Goal: Task Accomplishment & Management: Manage account settings

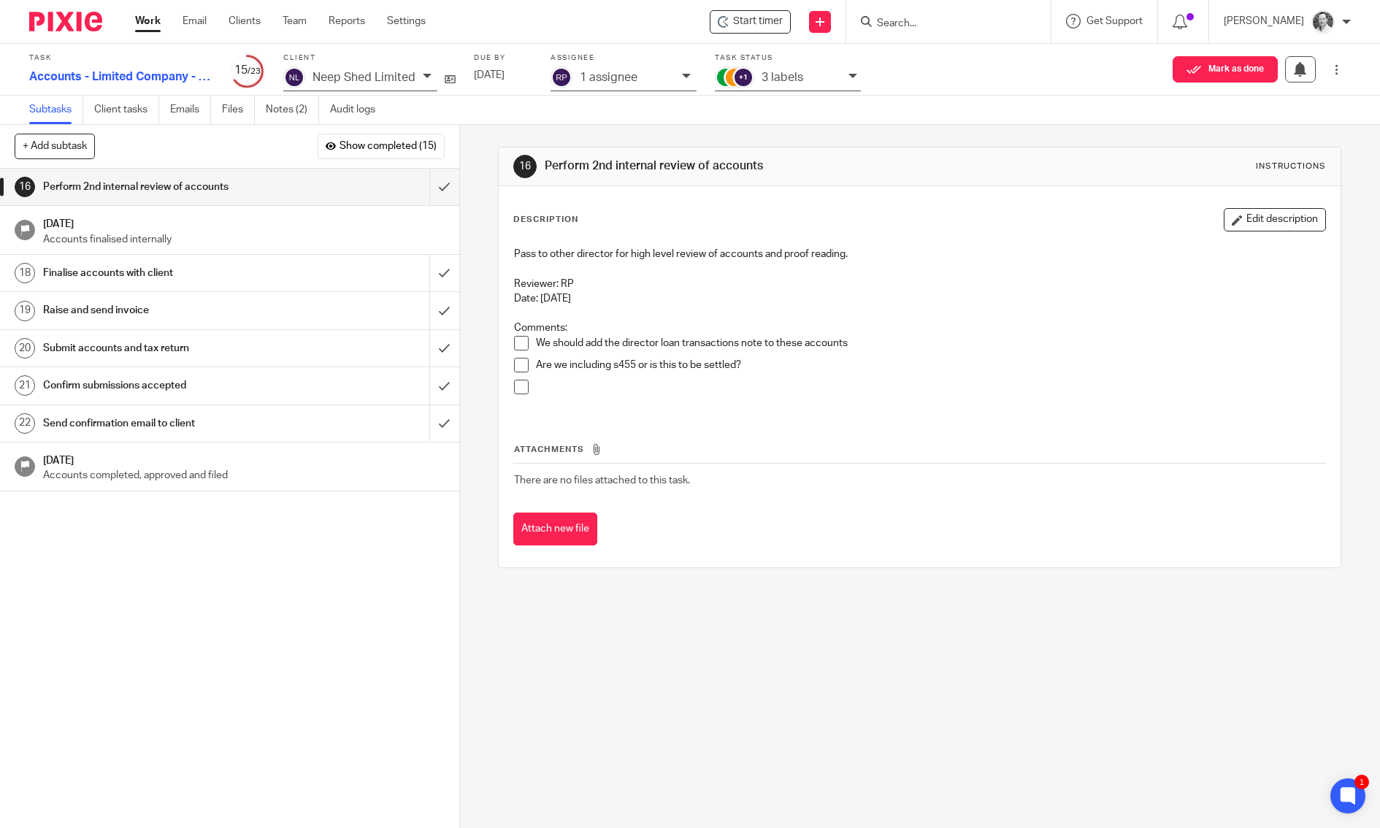
click at [928, 32] on div at bounding box center [948, 21] width 205 height 43
click at [131, 22] on div "Work Email Clients Team Reports Settings Work Email Clients Team Reports Settin…" at bounding box center [284, 21] width 327 height 43
click at [142, 21] on link "Work" at bounding box center [148, 21] width 26 height 15
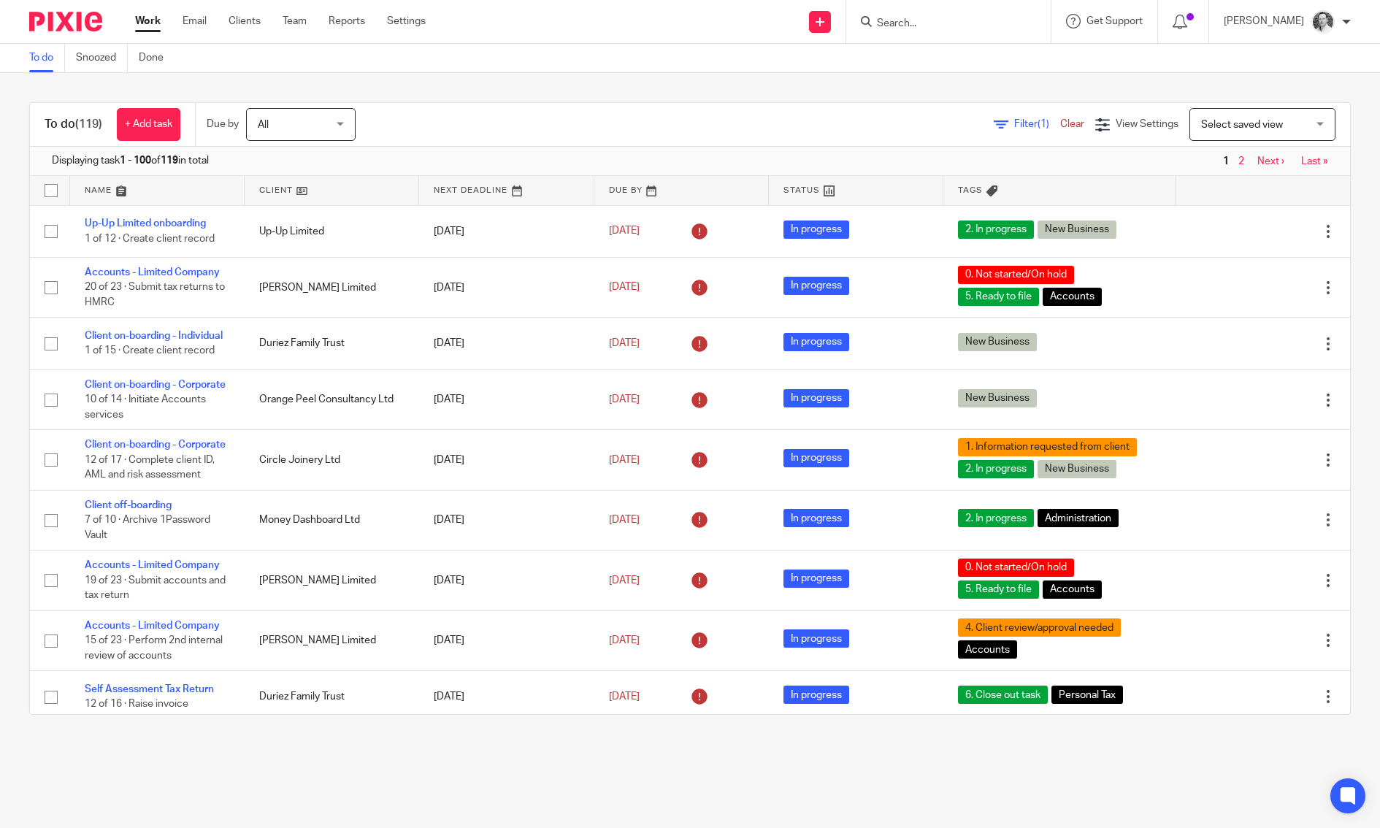
click at [1211, 113] on span "Select saved view" at bounding box center [1254, 124] width 107 height 31
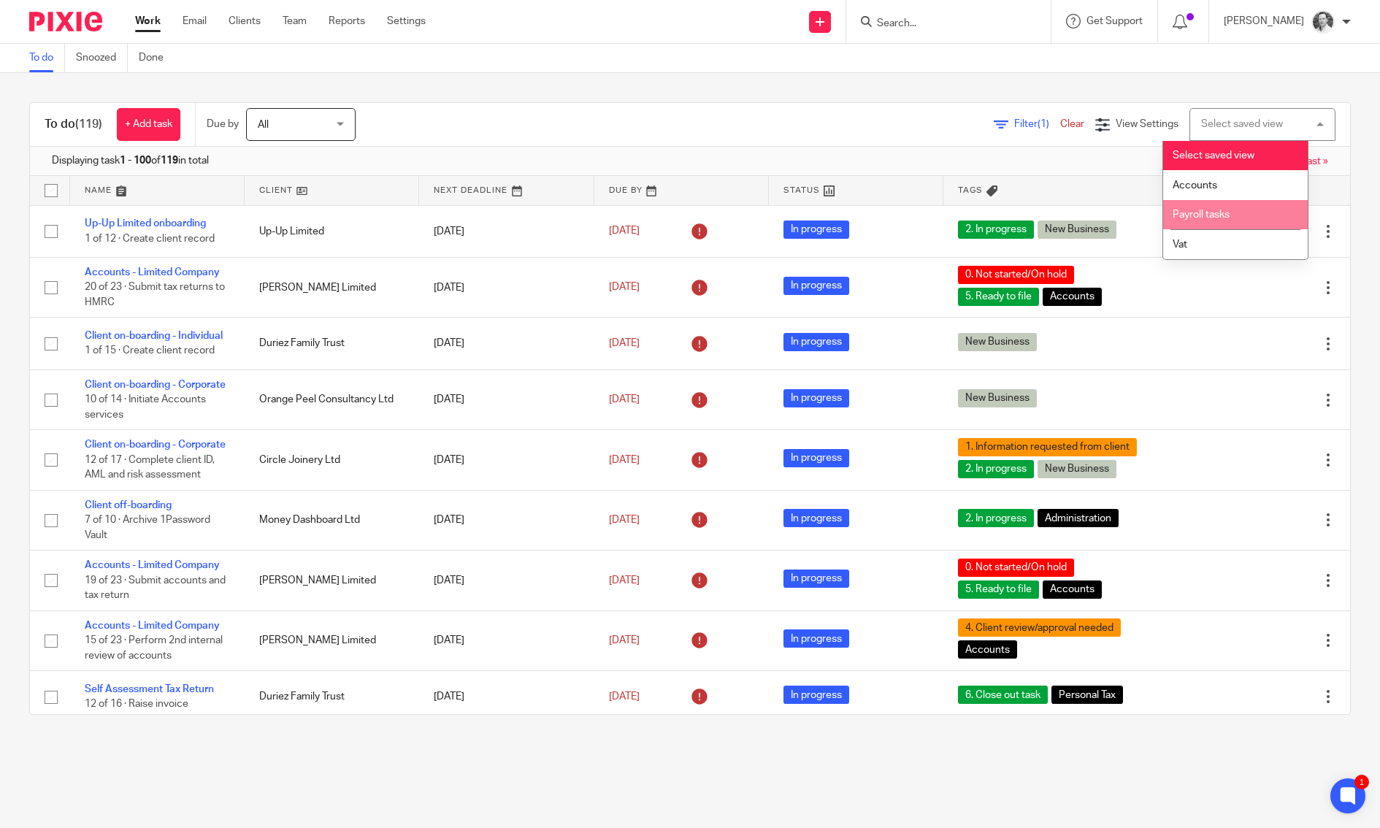
click at [1218, 212] on span "Payroll tasks" at bounding box center [1201, 215] width 57 height 10
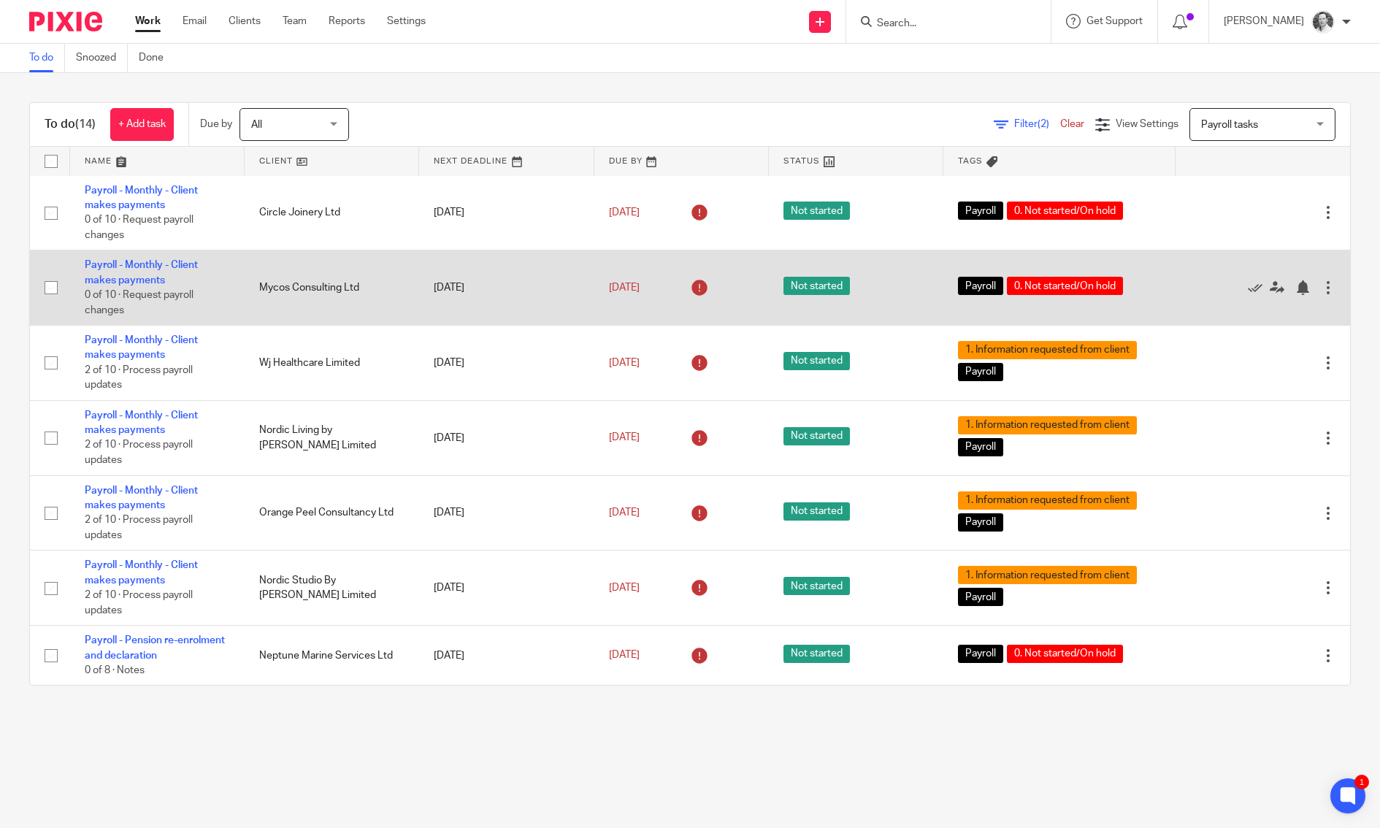
scroll to position [55, 0]
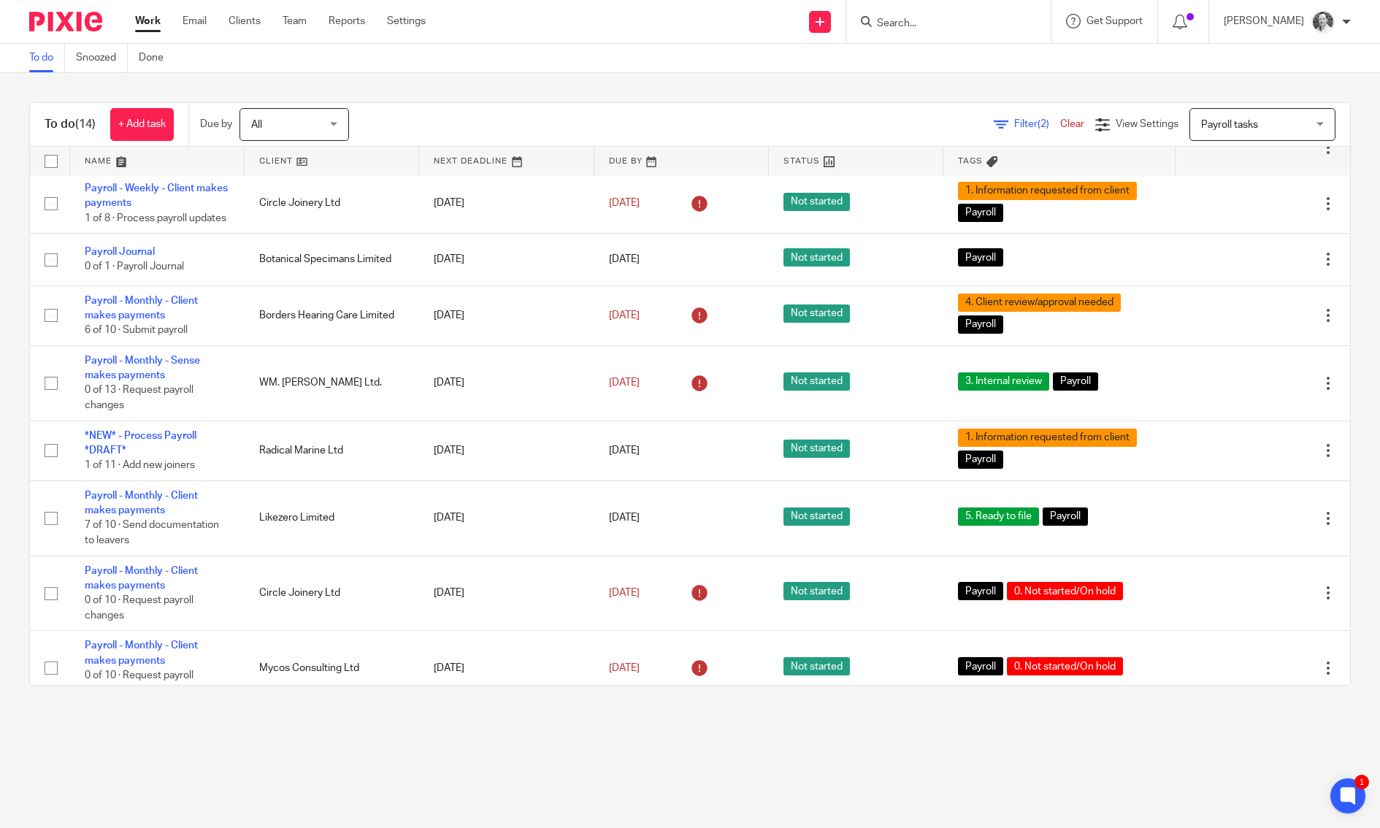
click at [901, 15] on div at bounding box center [946, 21] width 170 height 18
click at [938, 18] on input "Search" at bounding box center [941, 24] width 131 height 13
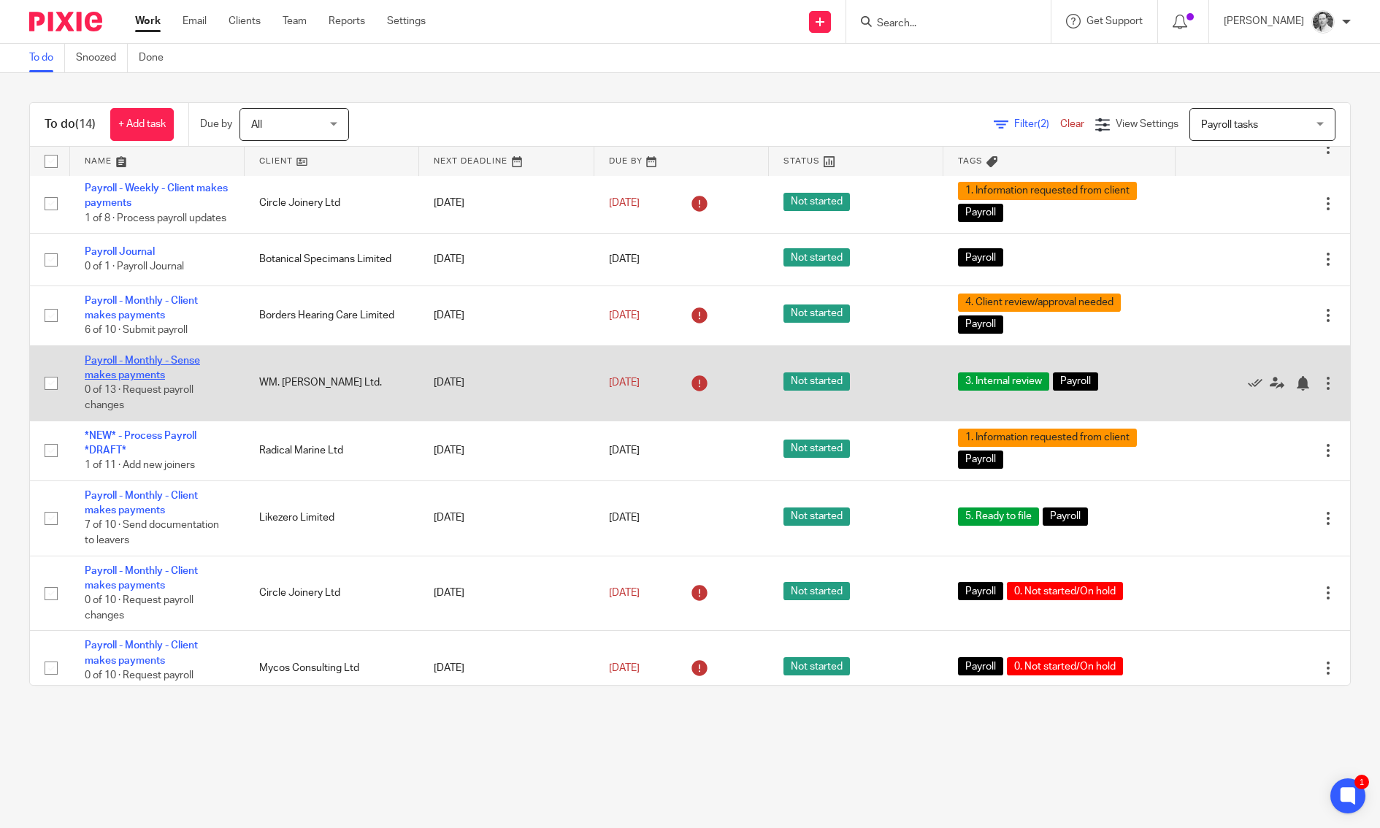
click at [152, 372] on link "Payroll - Monthly - Sense makes payments" at bounding box center [142, 368] width 115 height 25
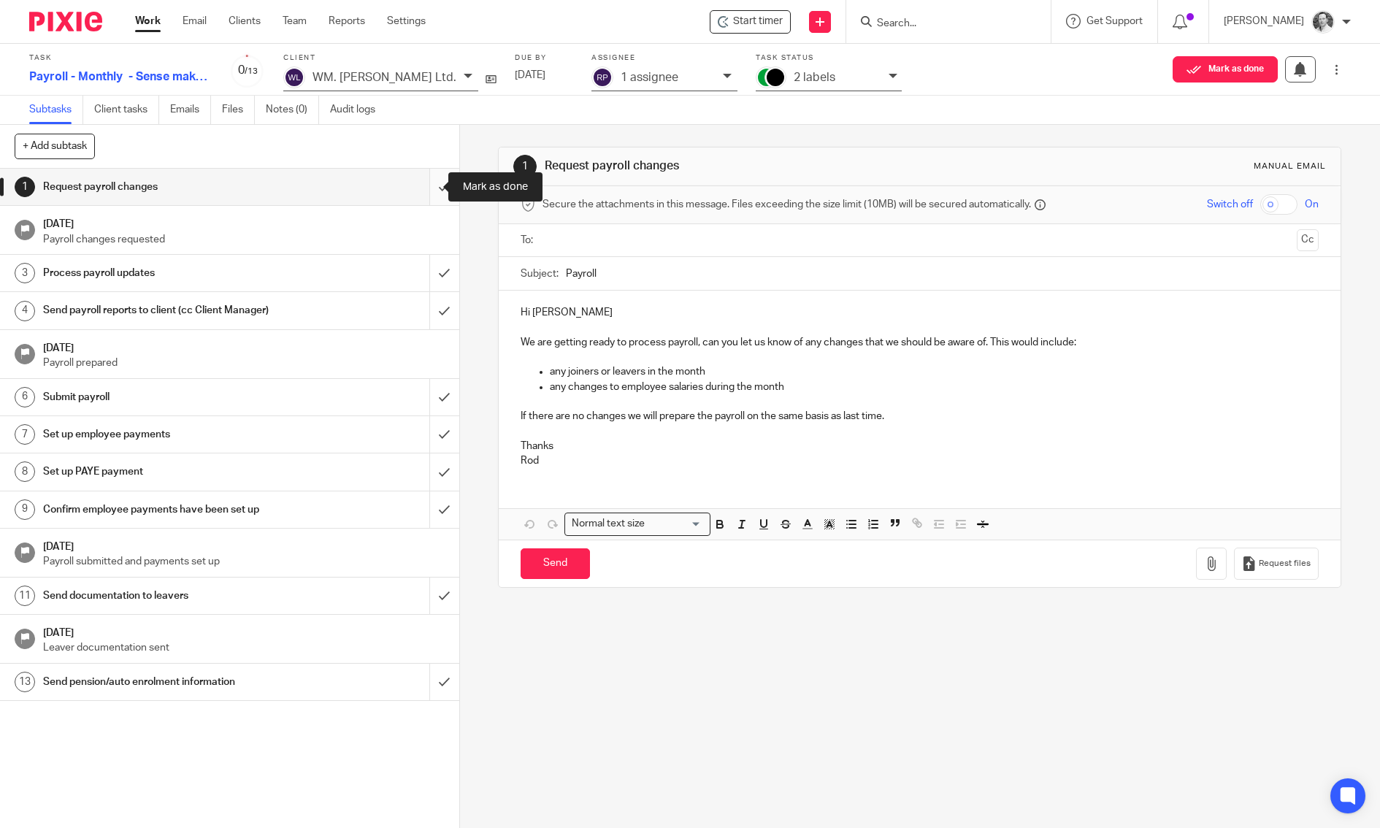
click at [437, 183] on input "submit" at bounding box center [229, 187] width 459 height 37
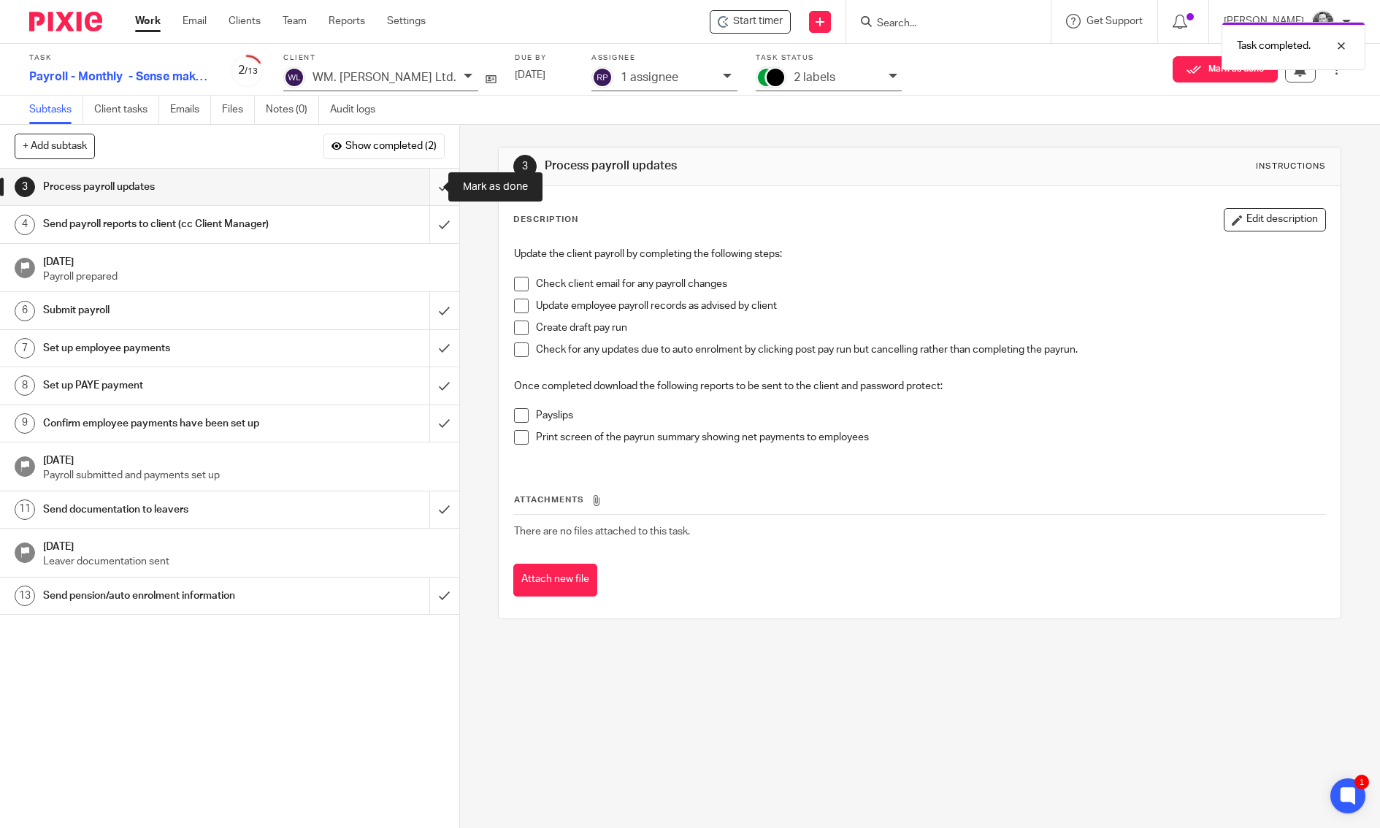
click at [427, 182] on input "submit" at bounding box center [229, 187] width 459 height 37
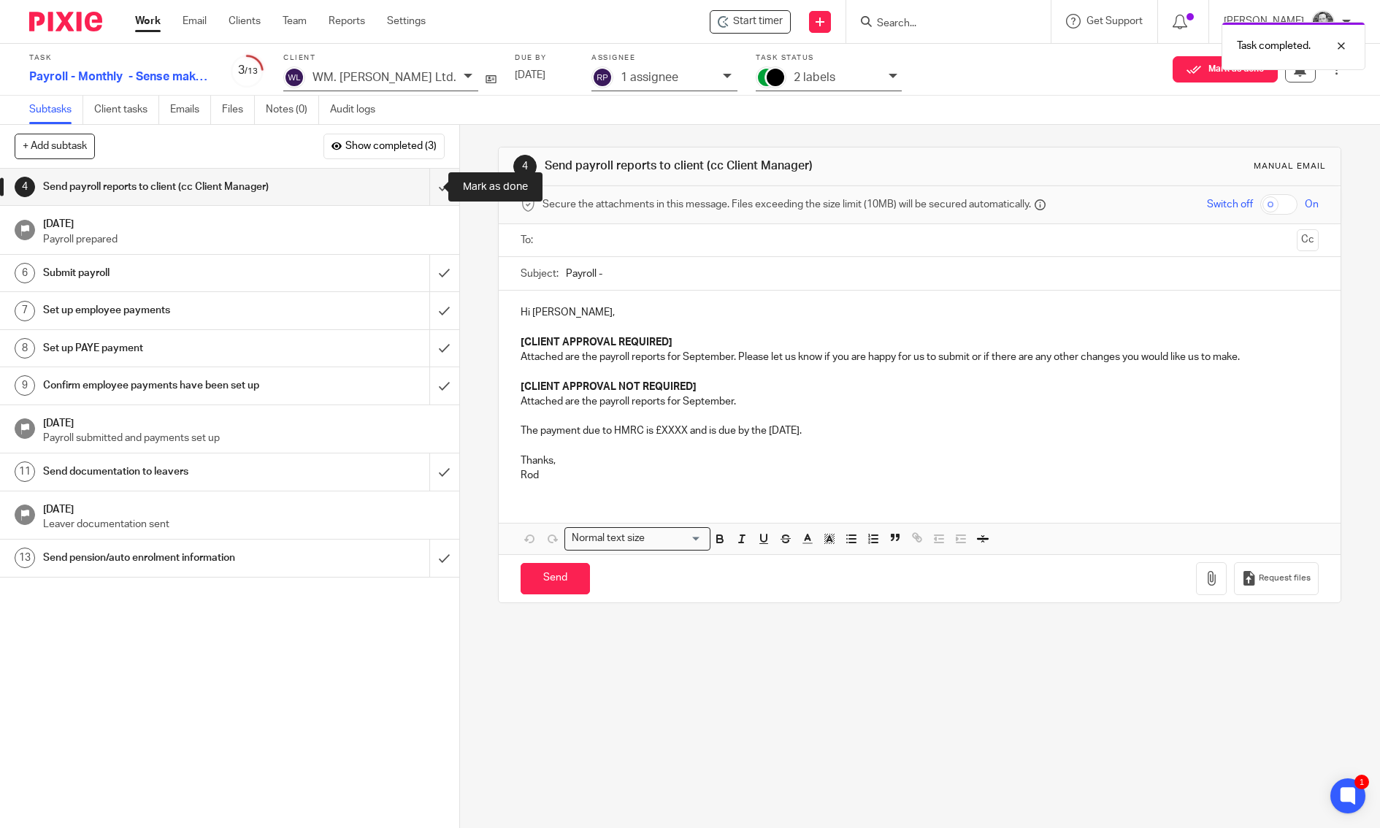
click at [427, 182] on input "submit" at bounding box center [229, 187] width 459 height 37
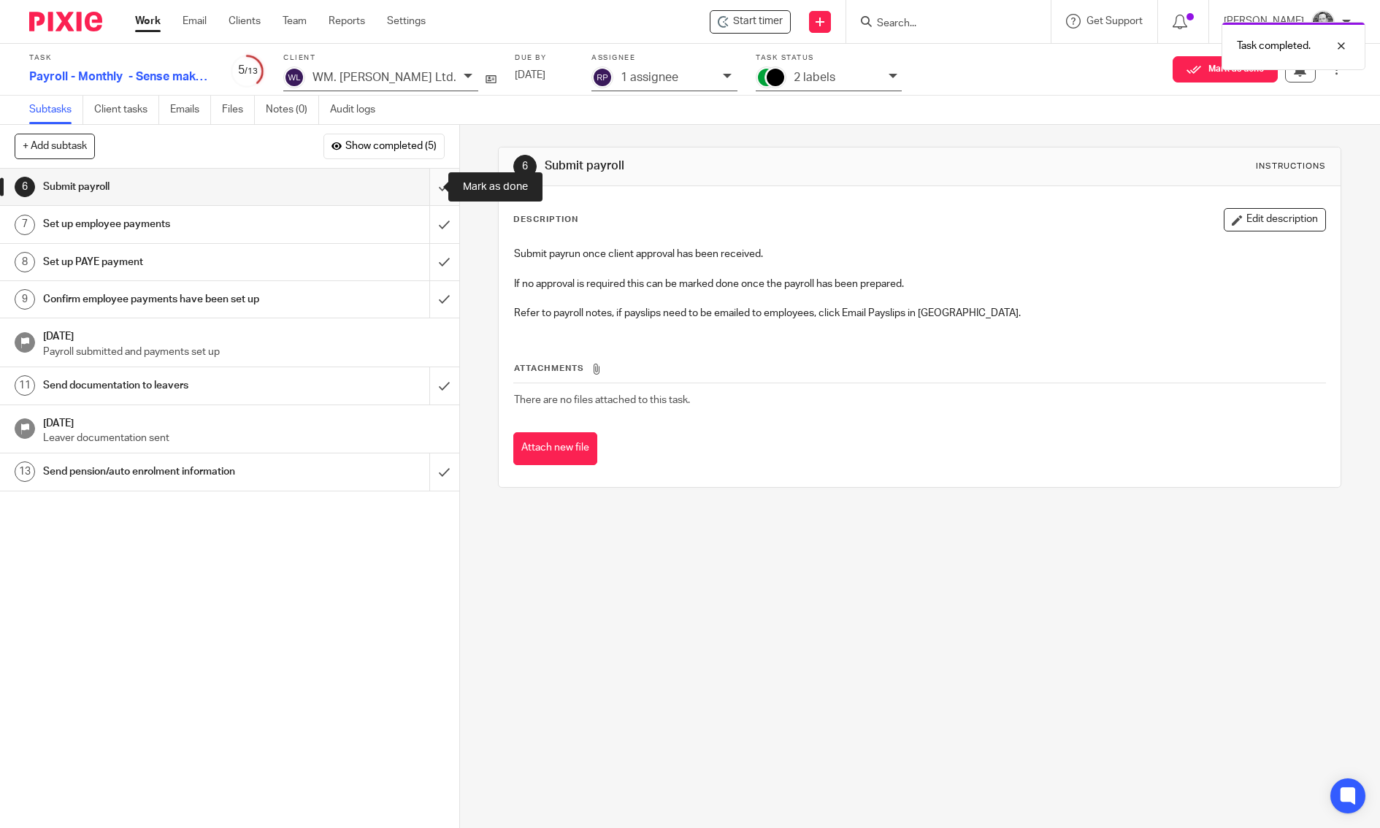
click at [429, 193] on input "submit" at bounding box center [229, 187] width 459 height 37
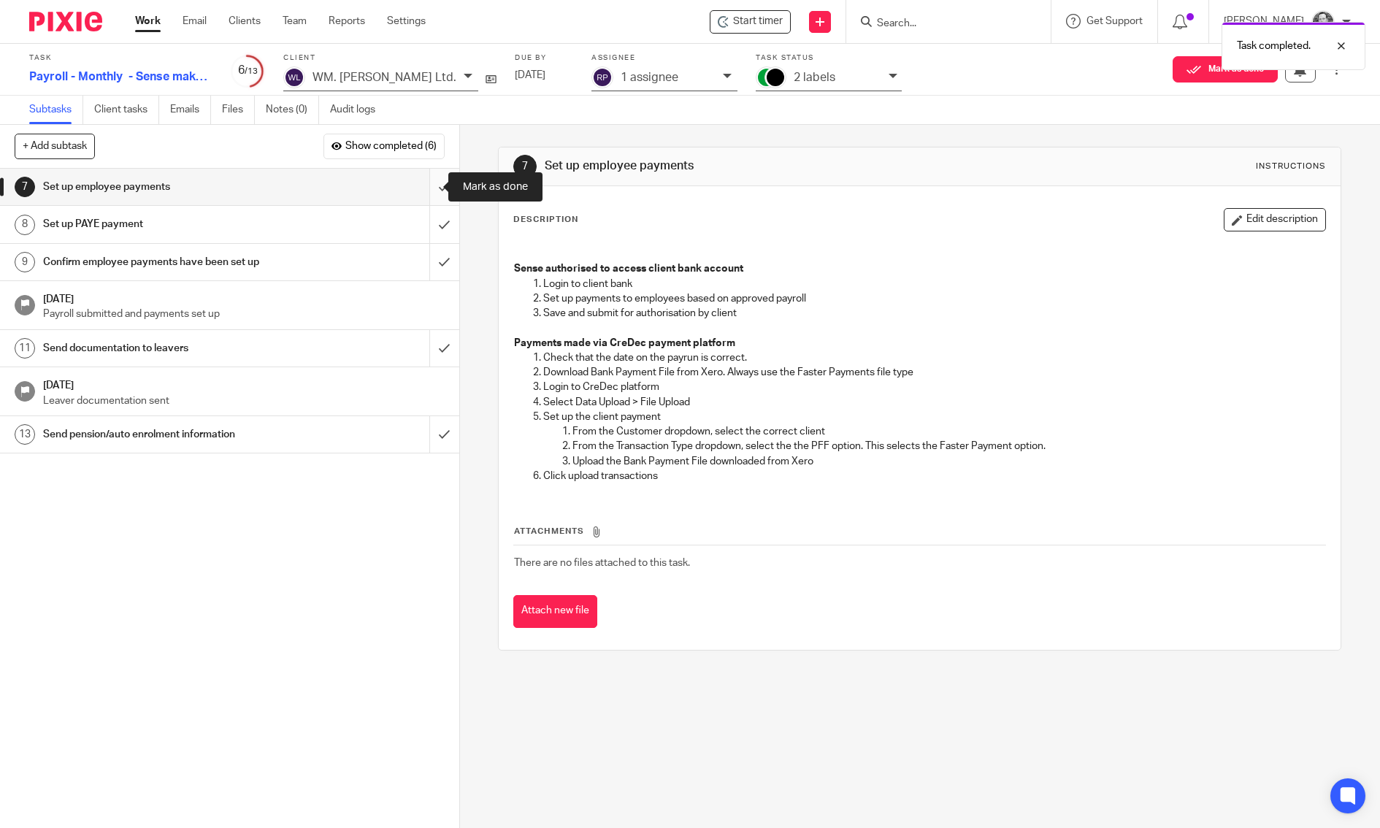
click at [429, 185] on input "submit" at bounding box center [229, 187] width 459 height 37
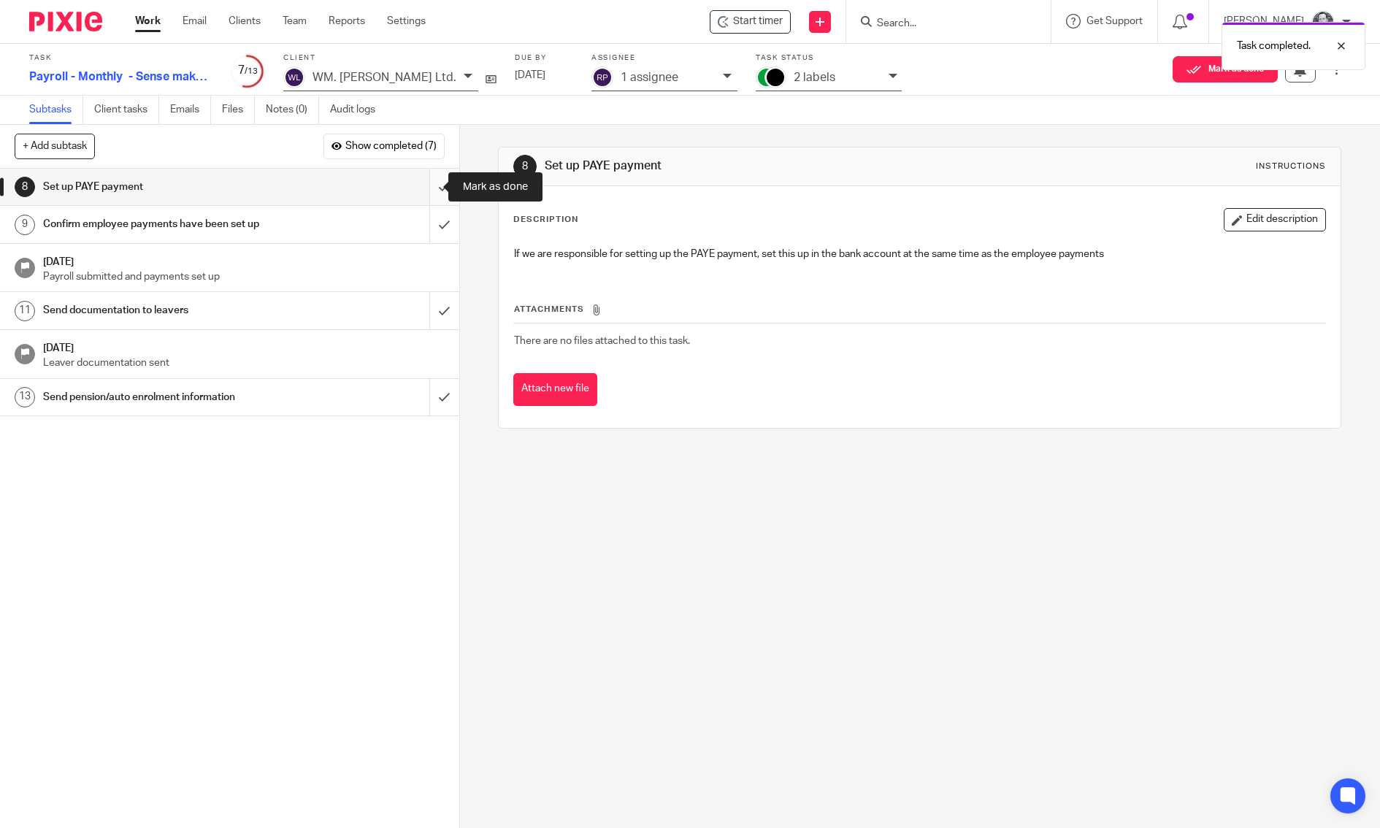
drag, startPoint x: 0, startPoint y: 0, endPoint x: 429, endPoint y: 185, distance: 466.8
click at [429, 185] on input "submit" at bounding box center [229, 187] width 459 height 37
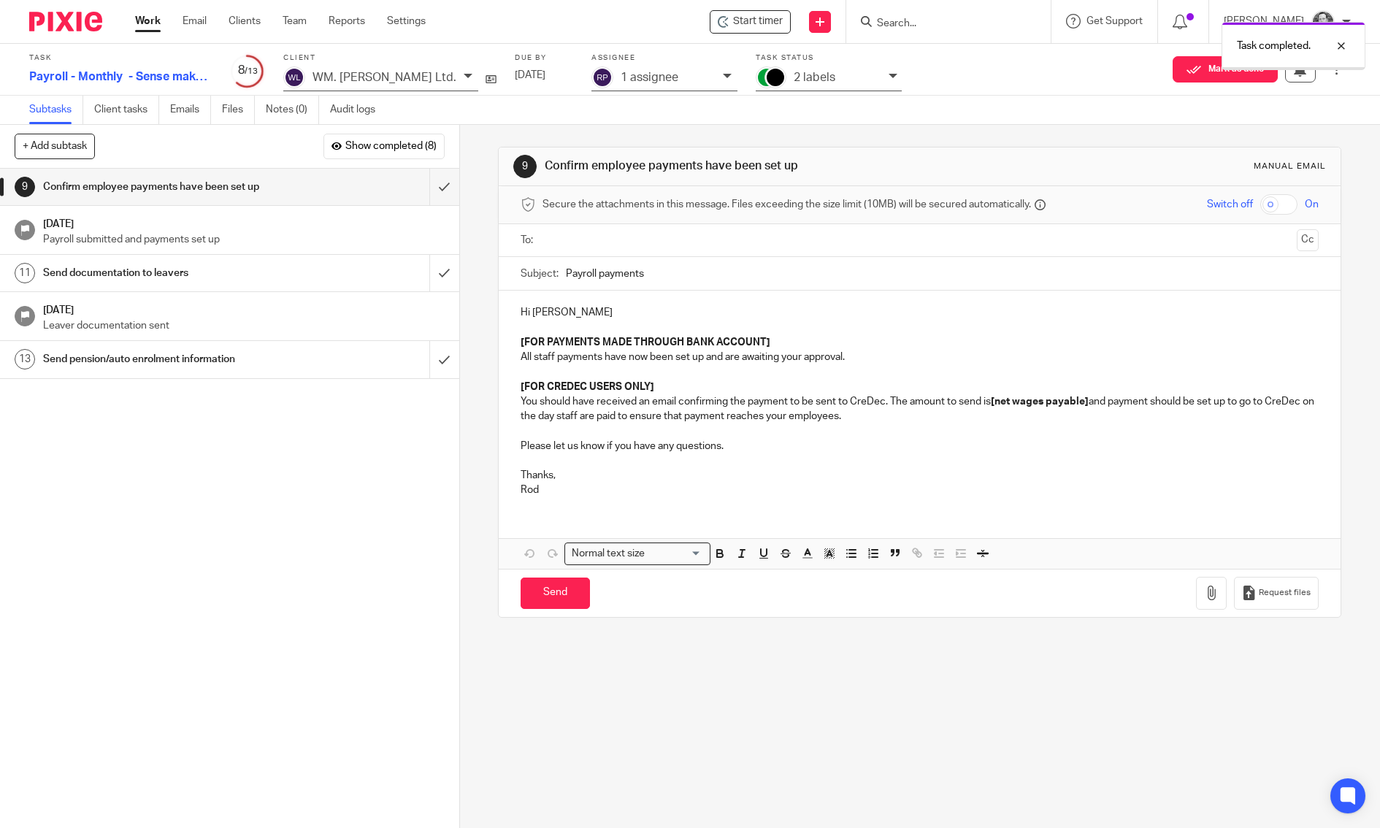
click at [557, 238] on input "text" at bounding box center [920, 240] width 744 height 17
drag, startPoint x: 872, startPoint y: 352, endPoint x: 886, endPoint y: 356, distance: 14.6
click at [873, 353] on p "All staff payments have now been set up and are awaiting your approval." at bounding box center [920, 360] width 798 height 15
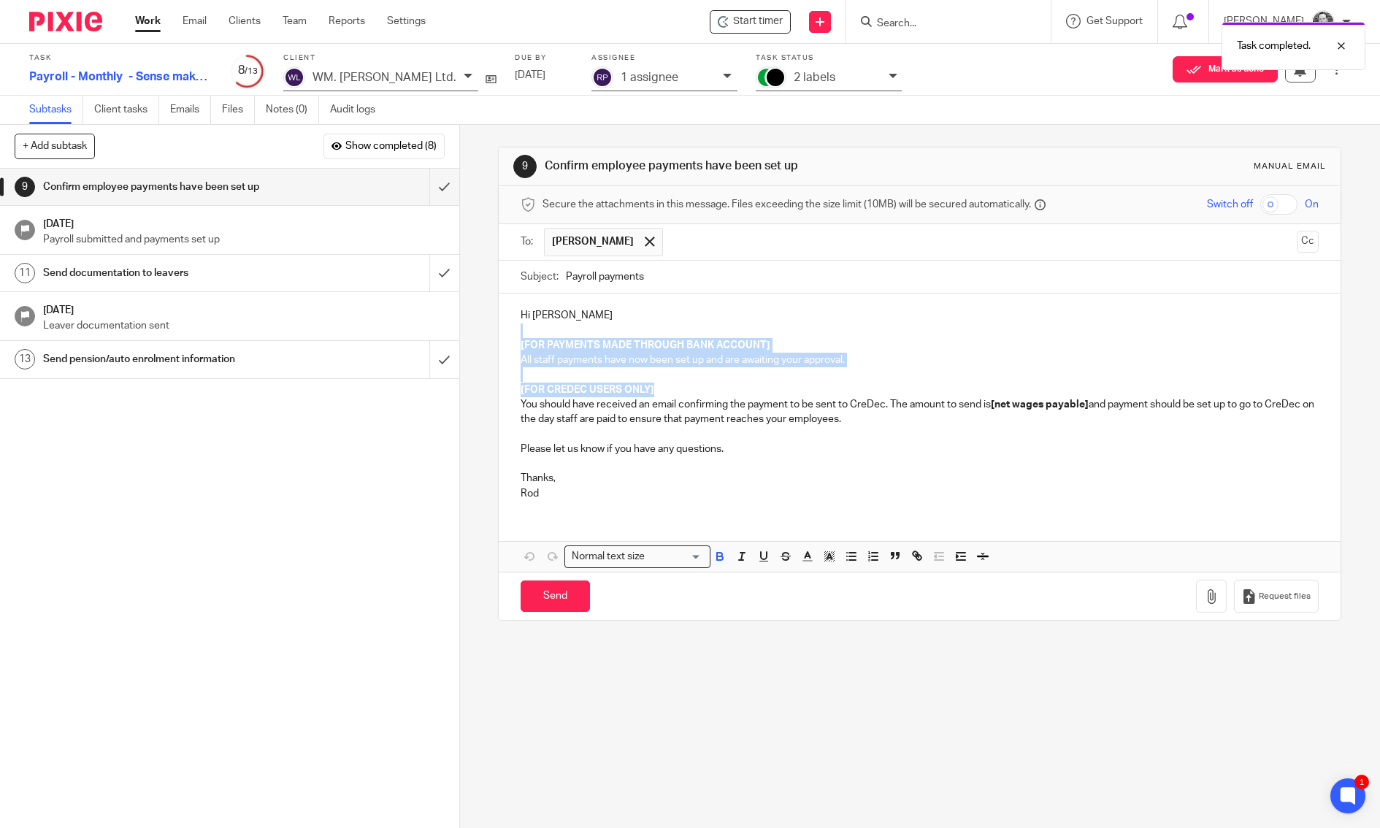
drag, startPoint x: 730, startPoint y: 385, endPoint x: 513, endPoint y: 332, distance: 224.1
click at [513, 332] on div "Hi Greg [FOR PAYMENTS MADE THROUGH BANK ACCOUNT] All staff payments have now be…" at bounding box center [920, 403] width 842 height 218
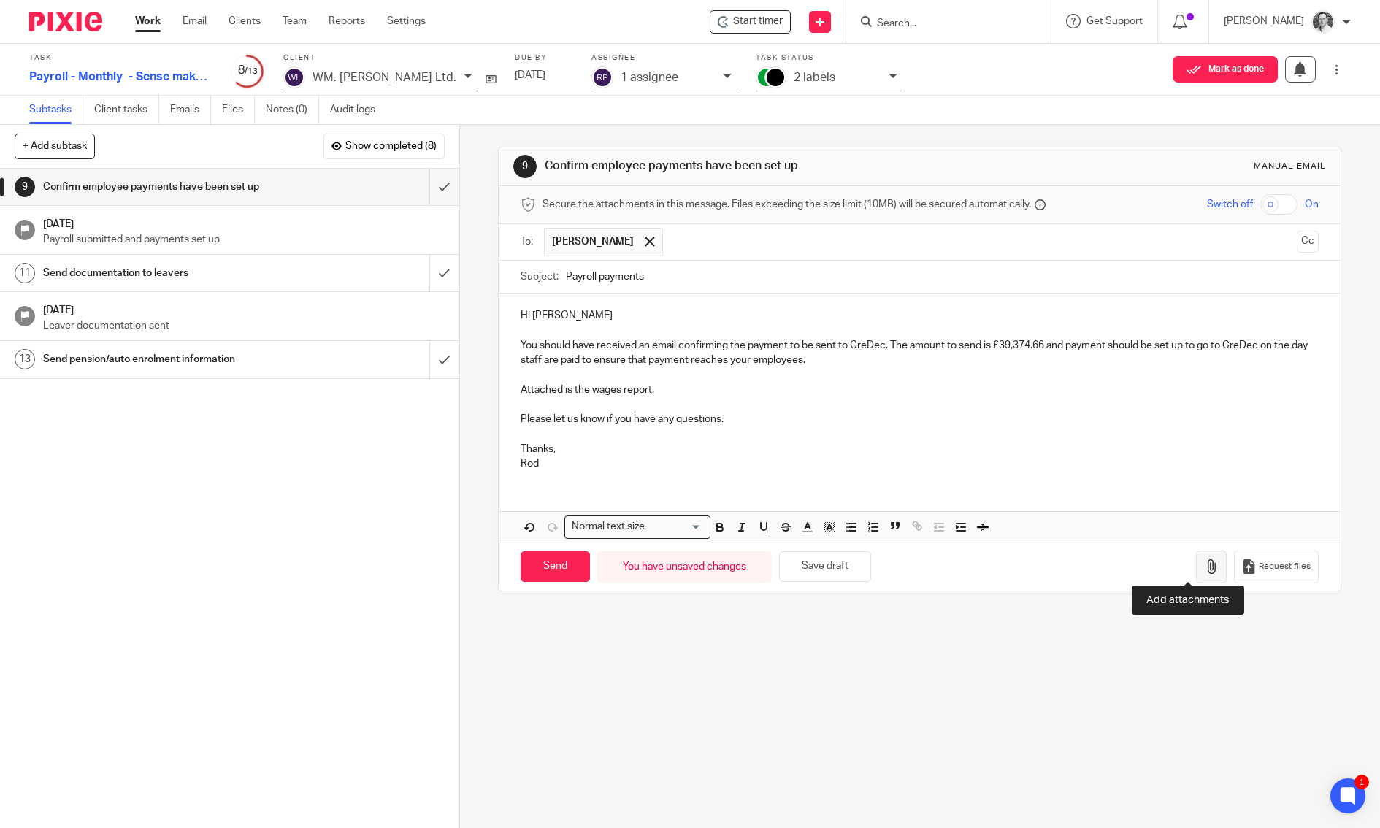
click at [1204, 567] on icon "button" at bounding box center [1211, 566] width 15 height 15
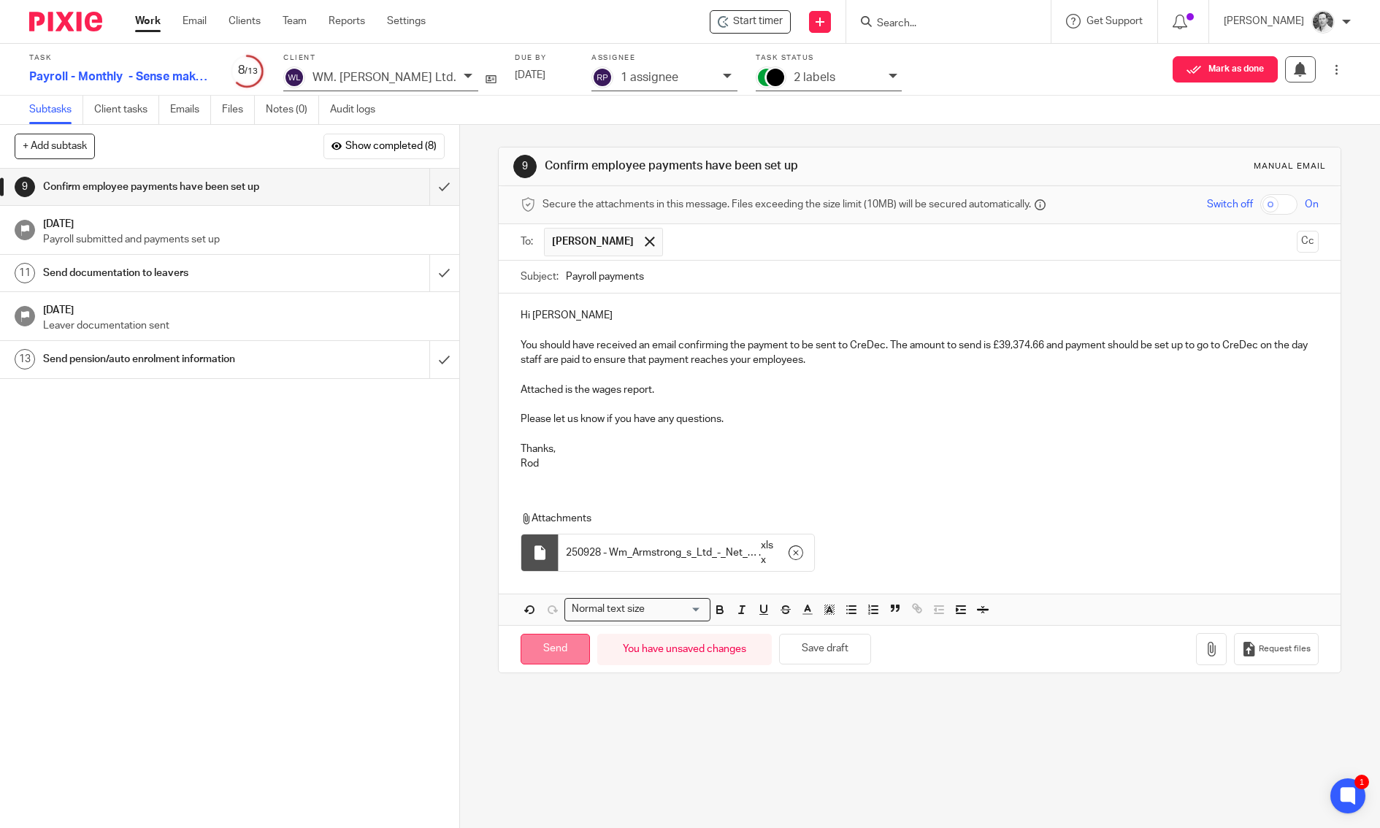
click at [557, 641] on input "Send" at bounding box center [555, 649] width 69 height 31
type input "Sent"
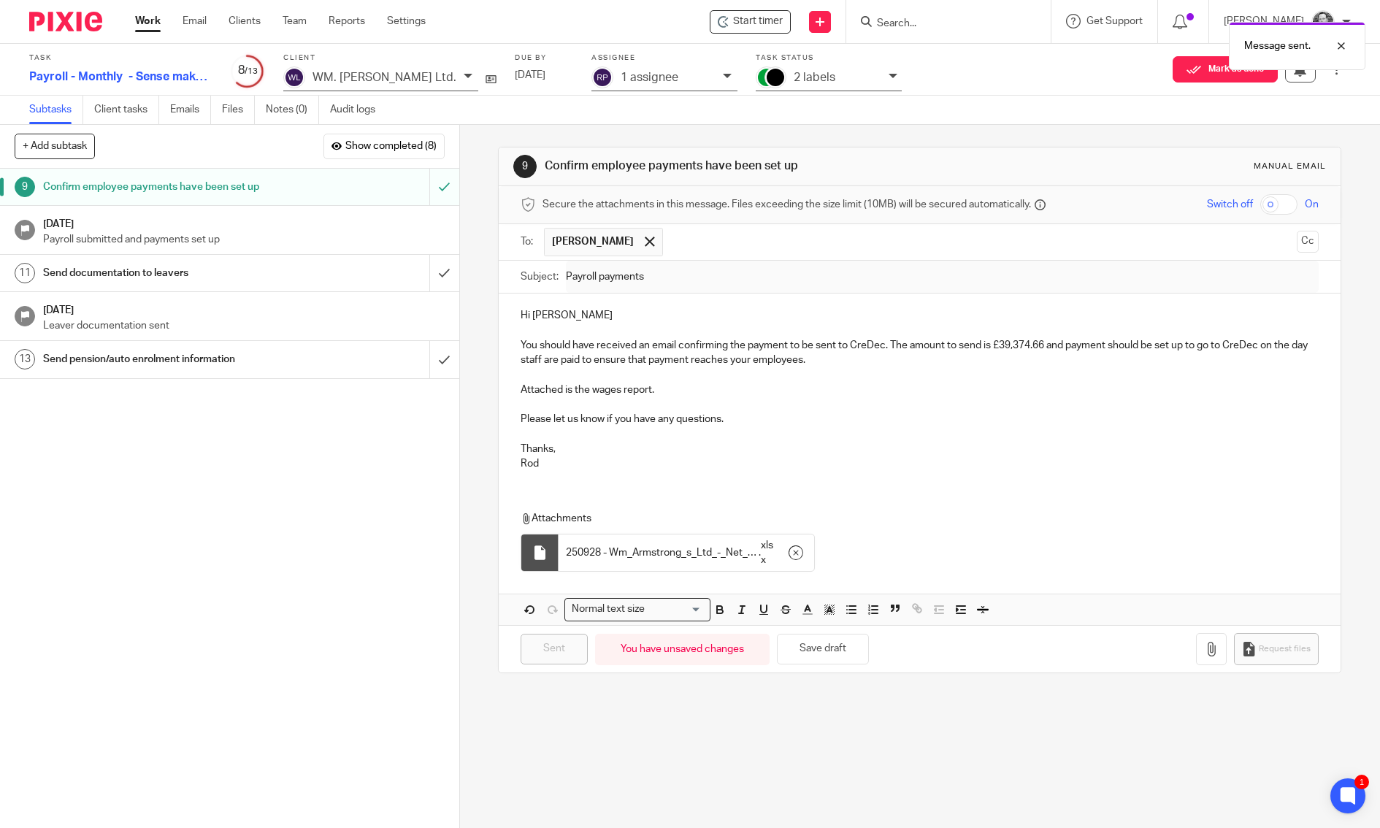
click at [794, 79] on p "2 labels" at bounding box center [815, 77] width 42 height 13
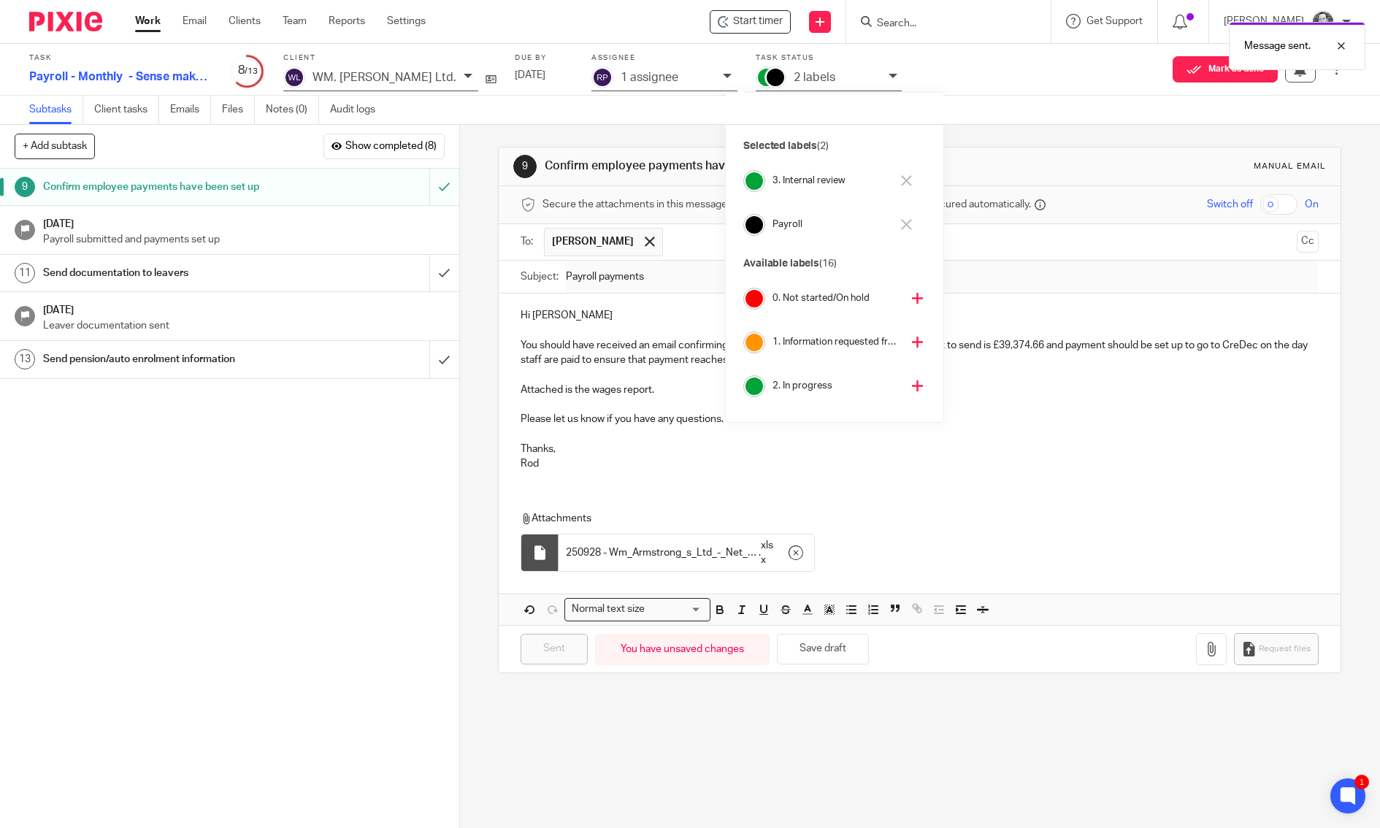
click at [794, 79] on p "2 labels" at bounding box center [815, 77] width 42 height 13
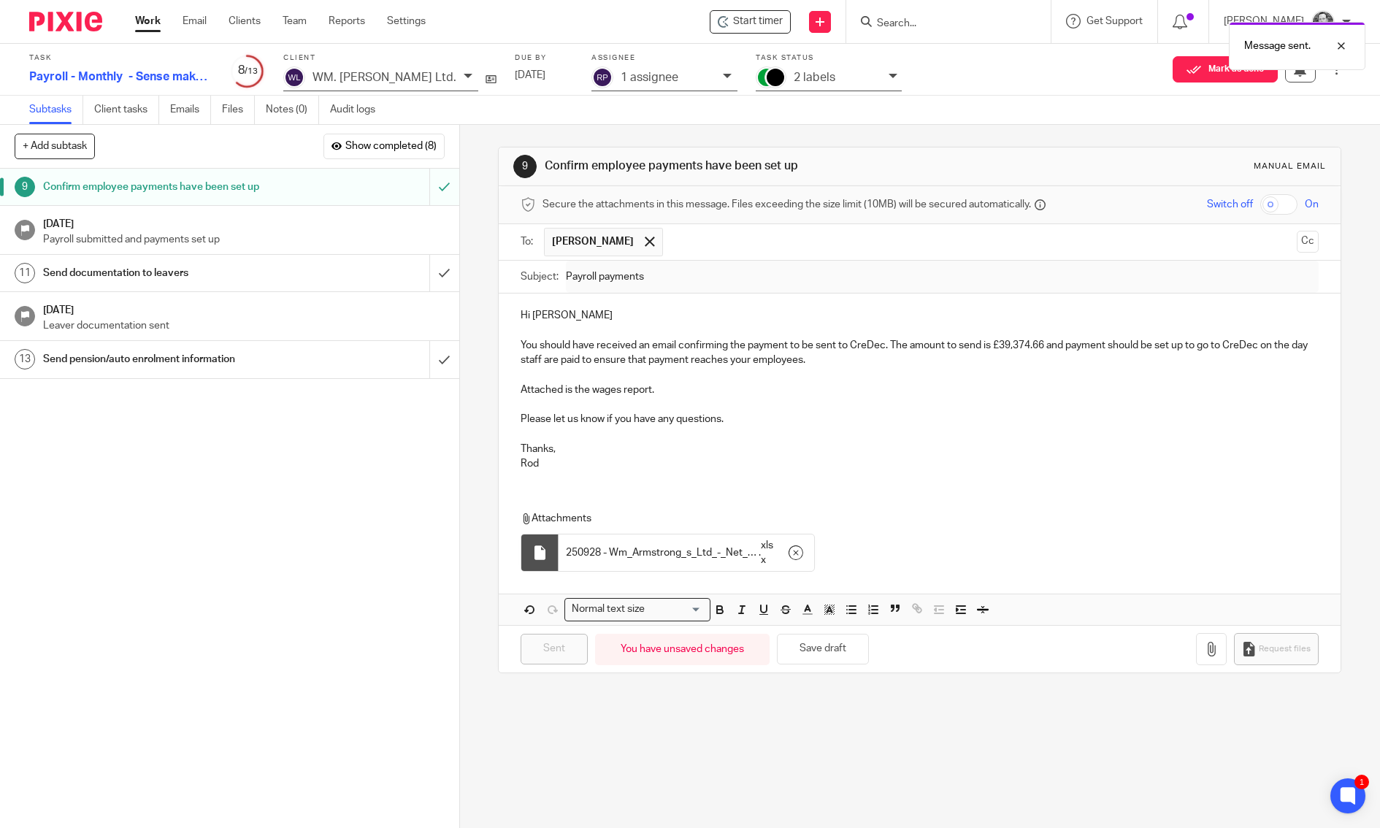
click at [658, 76] on div "1 assignee" at bounding box center [668, 77] width 95 height 17
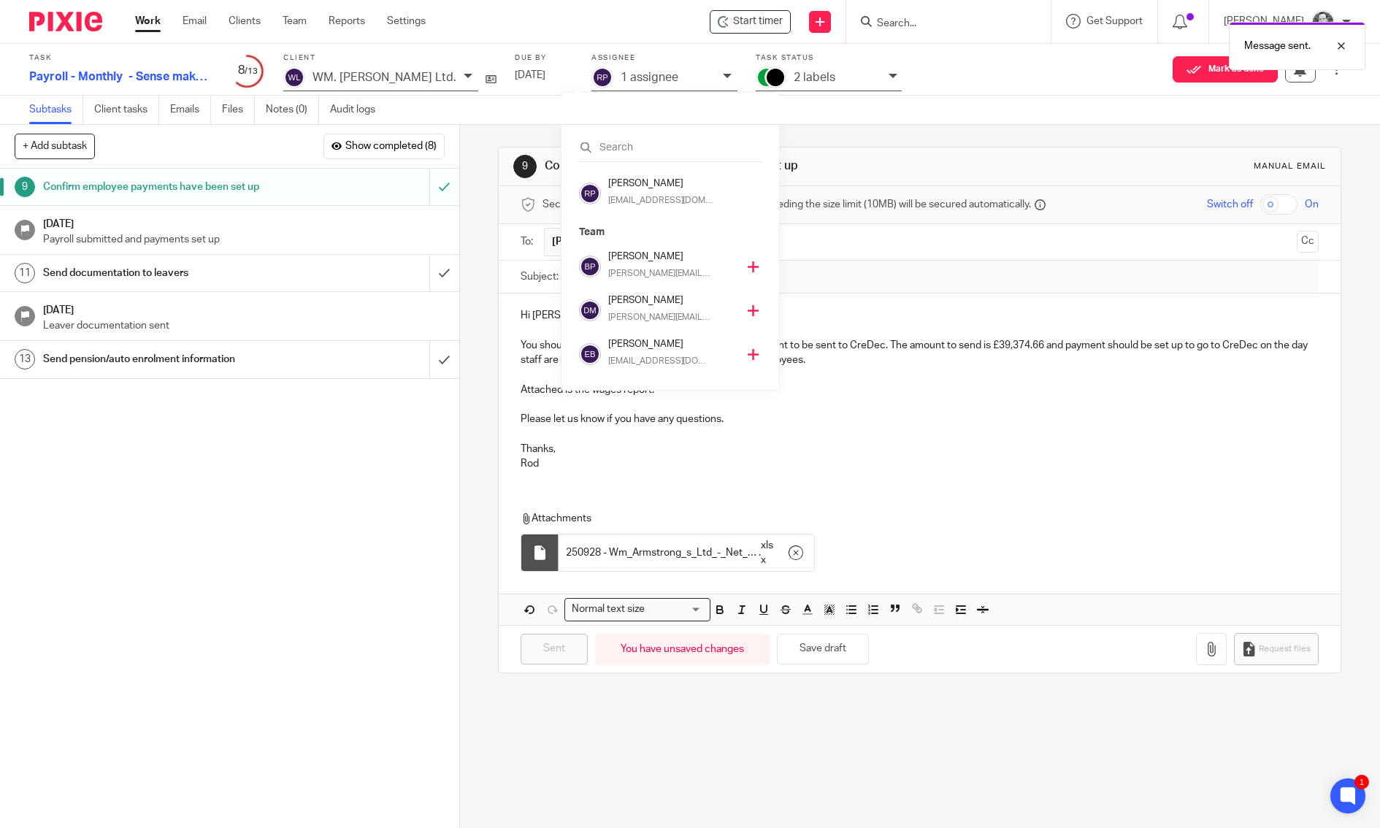
click at [761, 69] on div "2 labels" at bounding box center [829, 78] width 146 height 25
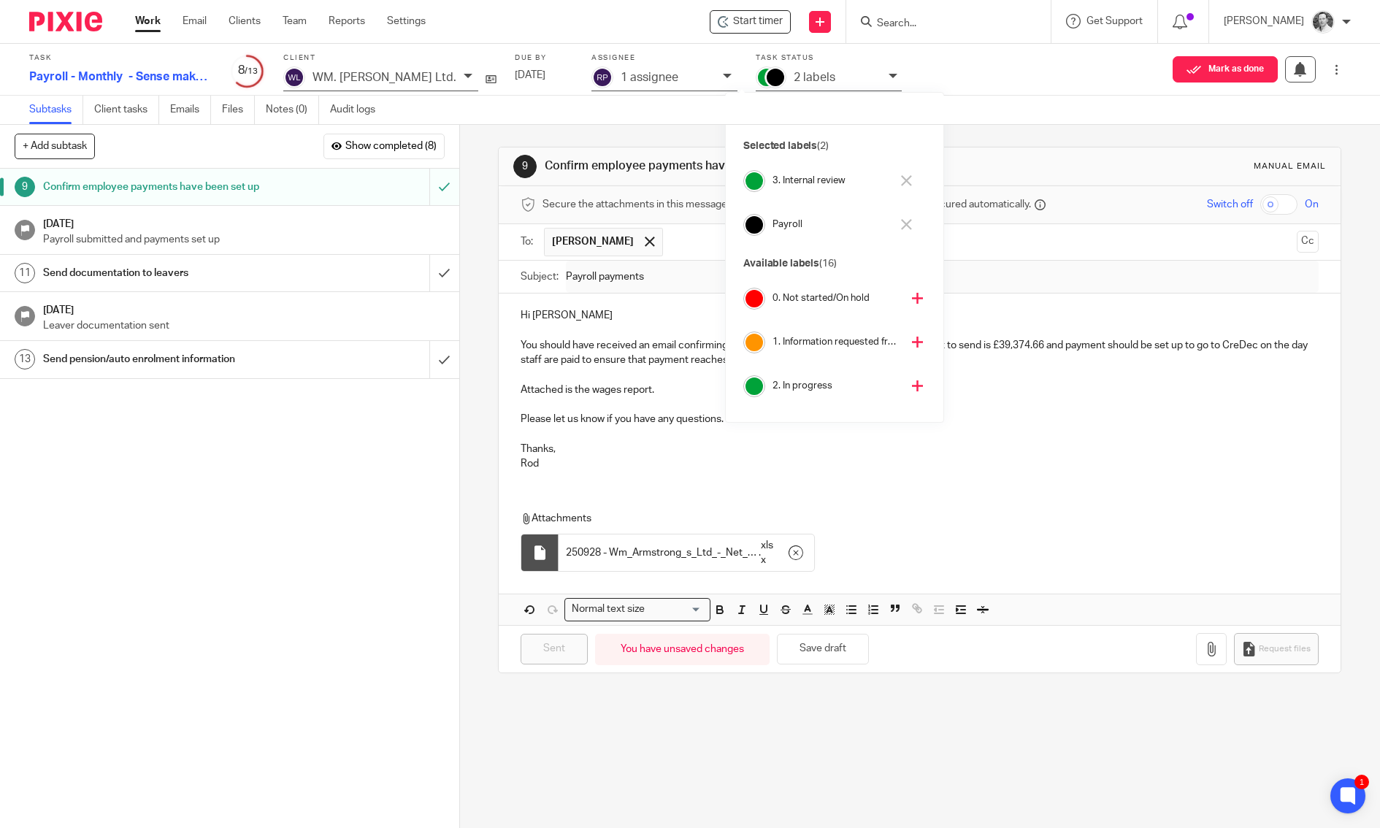
click at [784, 176] on h4 "3. Internal review" at bounding box center [832, 181] width 118 height 14
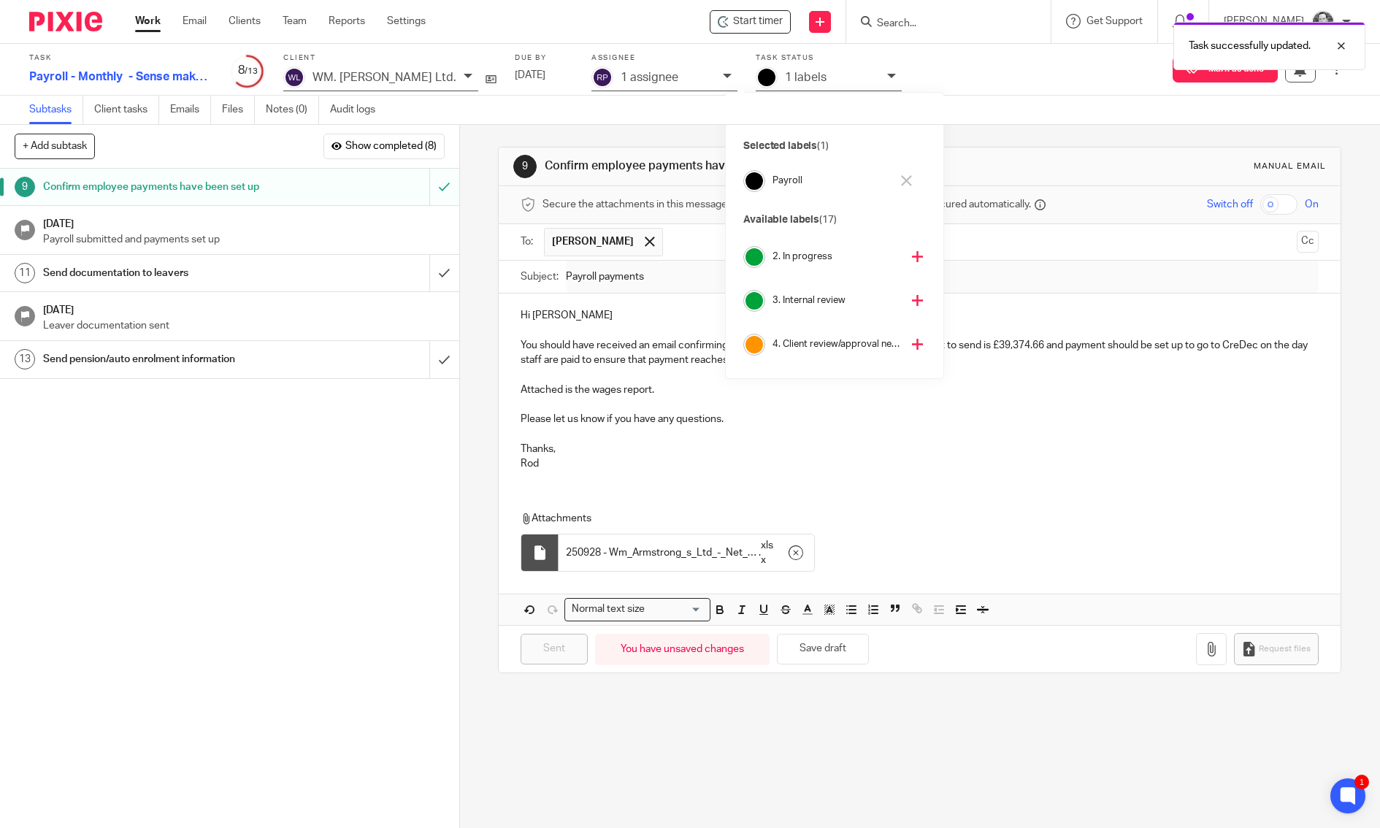
scroll to position [172, 0]
click at [826, 342] on h4 "6. Close out task" at bounding box center [837, 346] width 129 height 14
click at [619, 68] on div "1 assignee" at bounding box center [665, 78] width 146 height 25
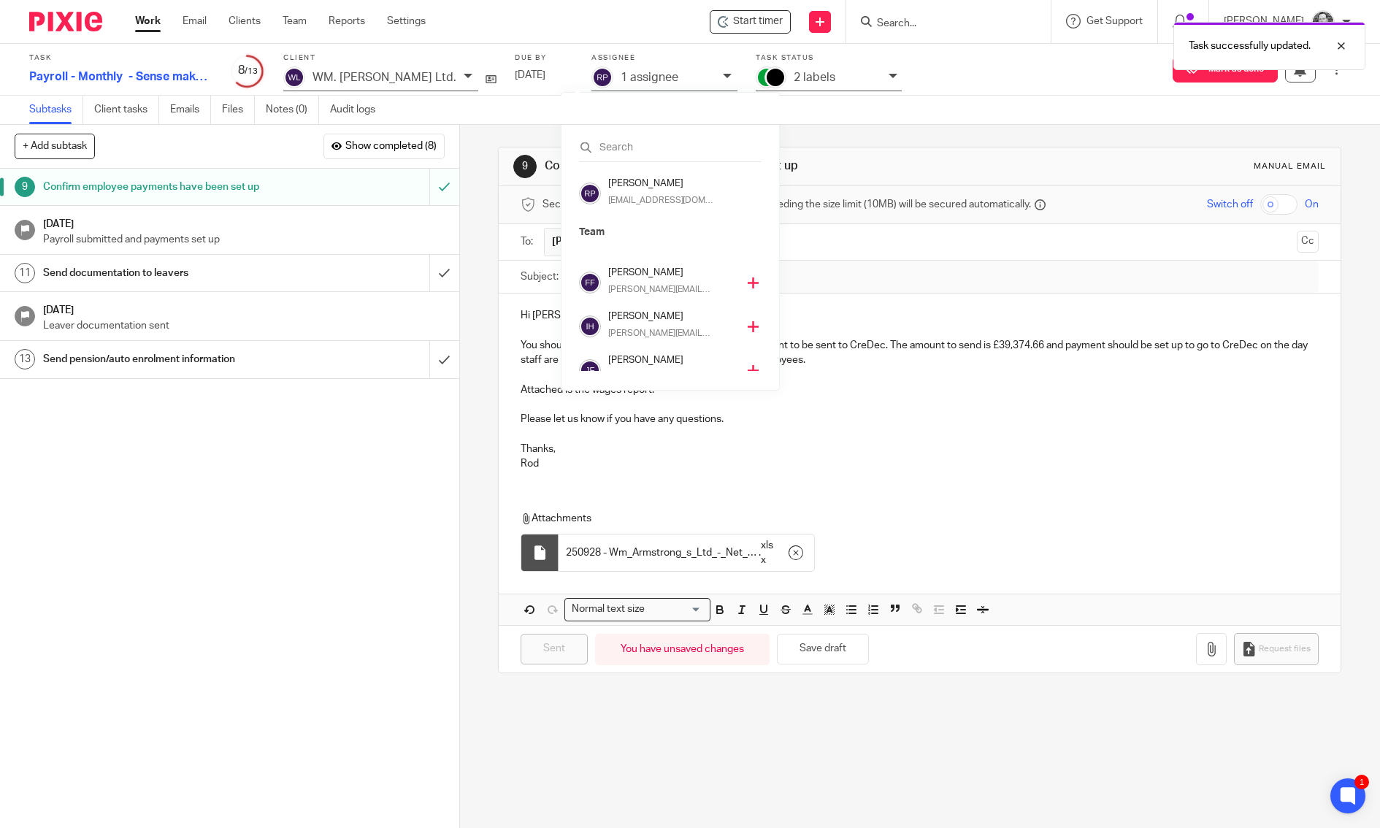
scroll to position [282, 0]
click at [657, 362] on h4 "Monika Budziwojska" at bounding box center [672, 369] width 129 height 14
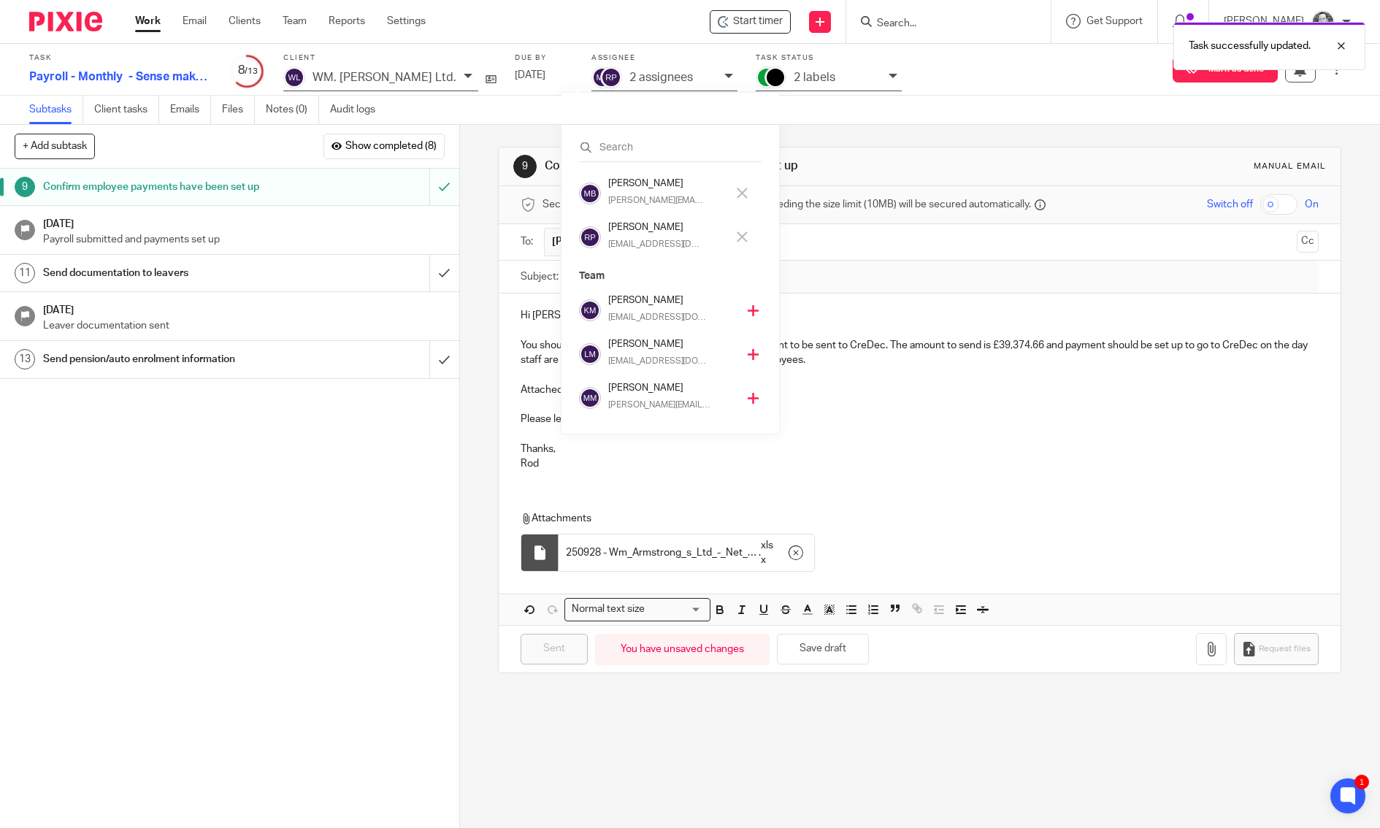
scroll to position [263, 0]
click at [649, 242] on p "rod@sense-ca.co.uk" at bounding box center [655, 244] width 95 height 13
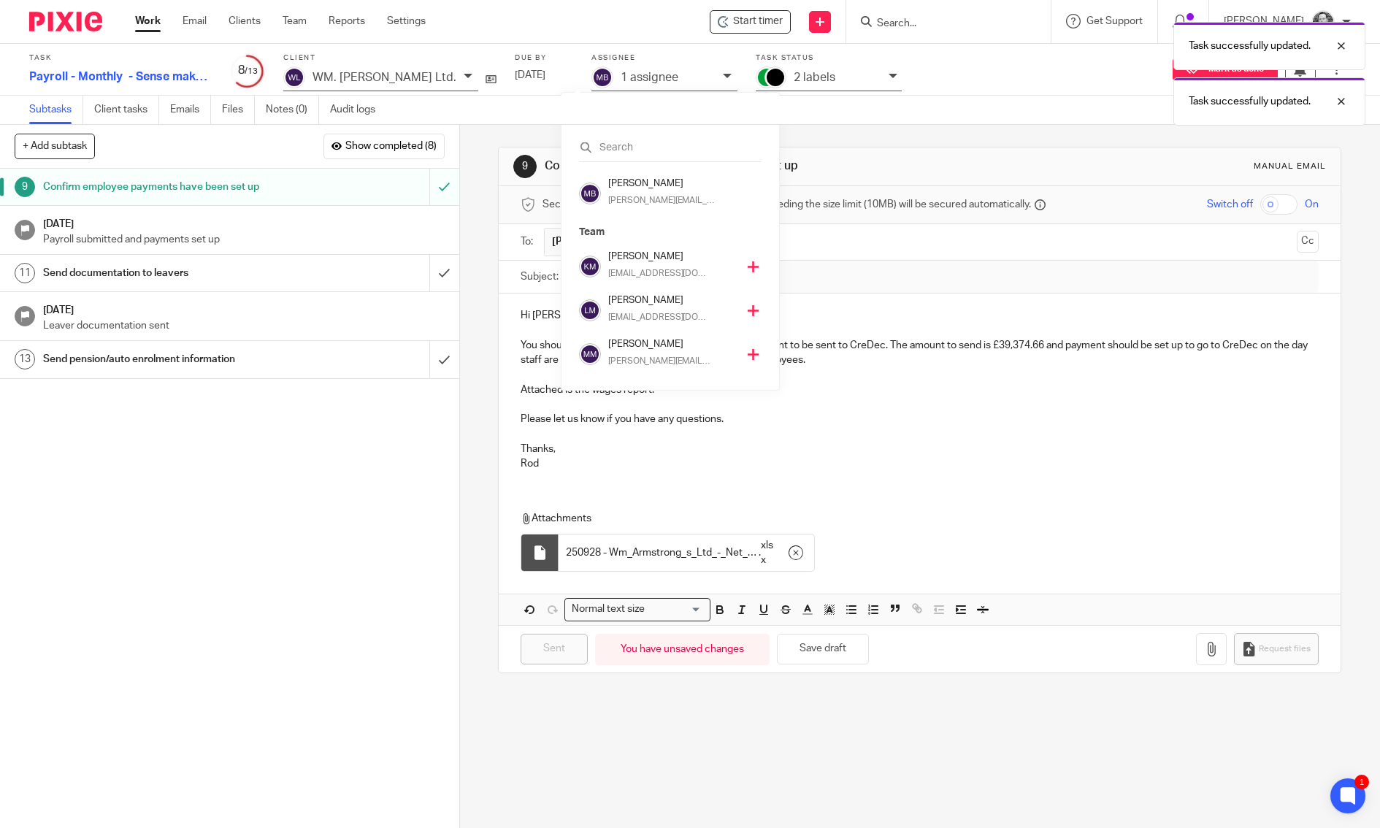
scroll to position [282, 0]
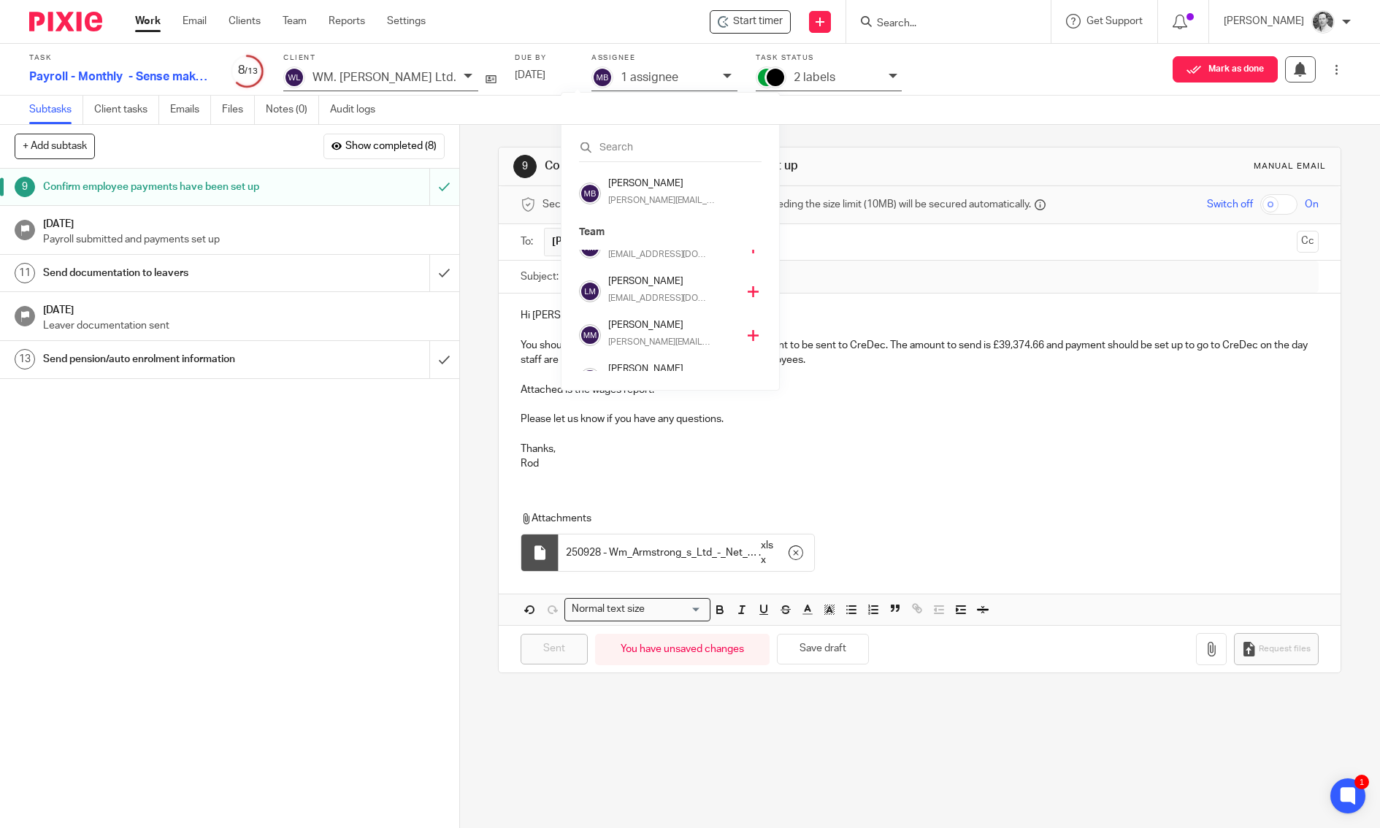
click at [477, 158] on div "9 Confirm employee payments have been set up Manual email Secure the attachment…" at bounding box center [920, 476] width 920 height 703
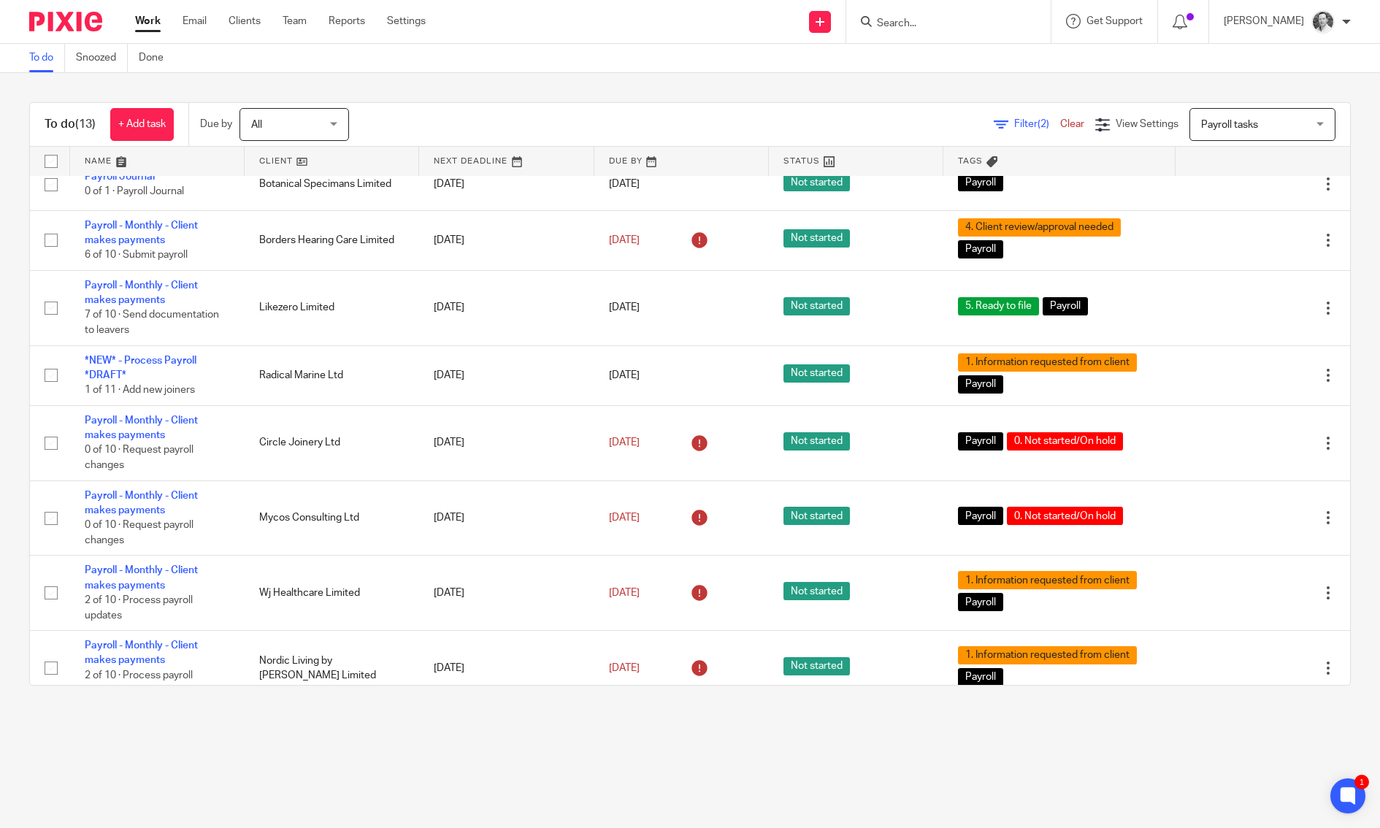
scroll to position [142, 0]
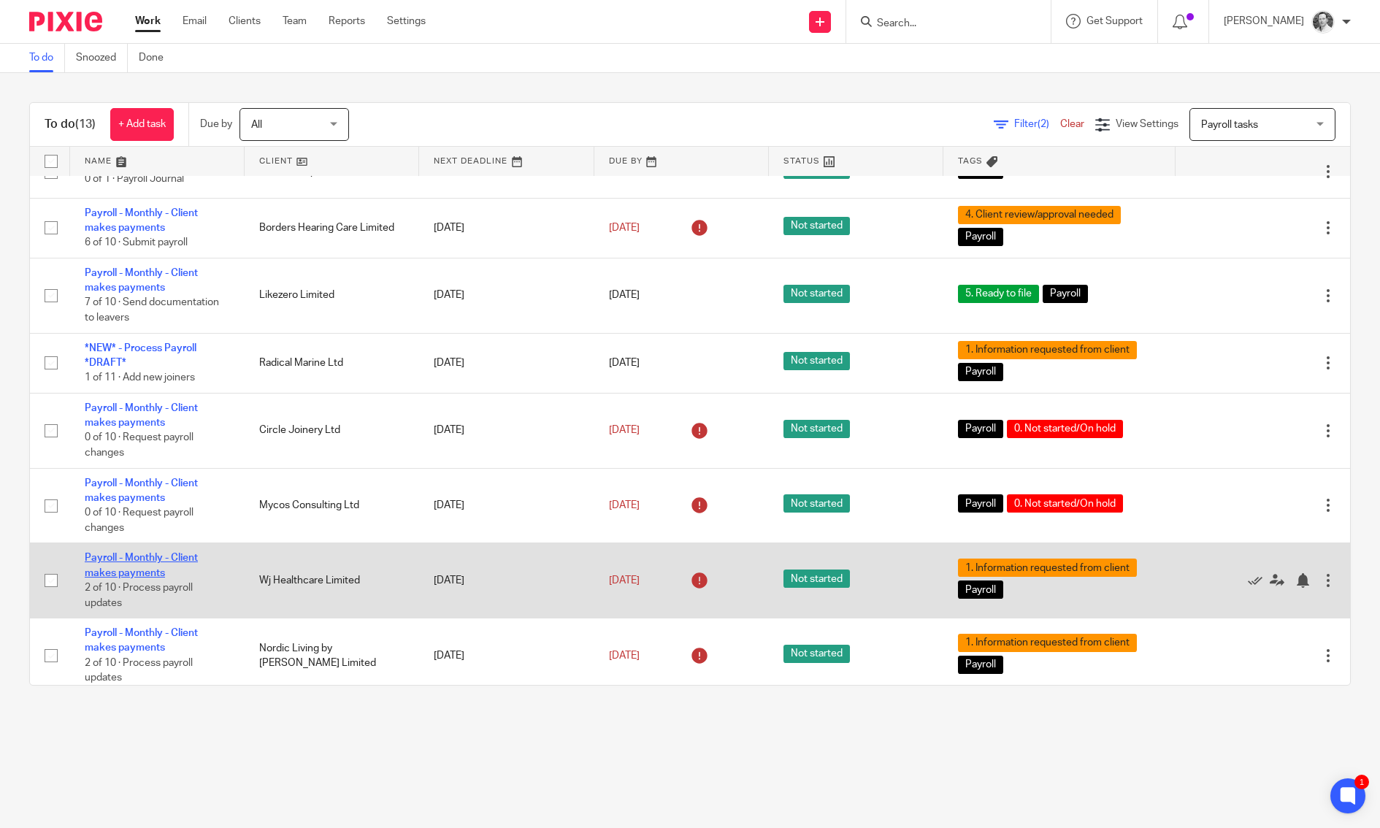
click at [131, 578] on link "Payroll - Monthly - Client makes payments" at bounding box center [141, 565] width 113 height 25
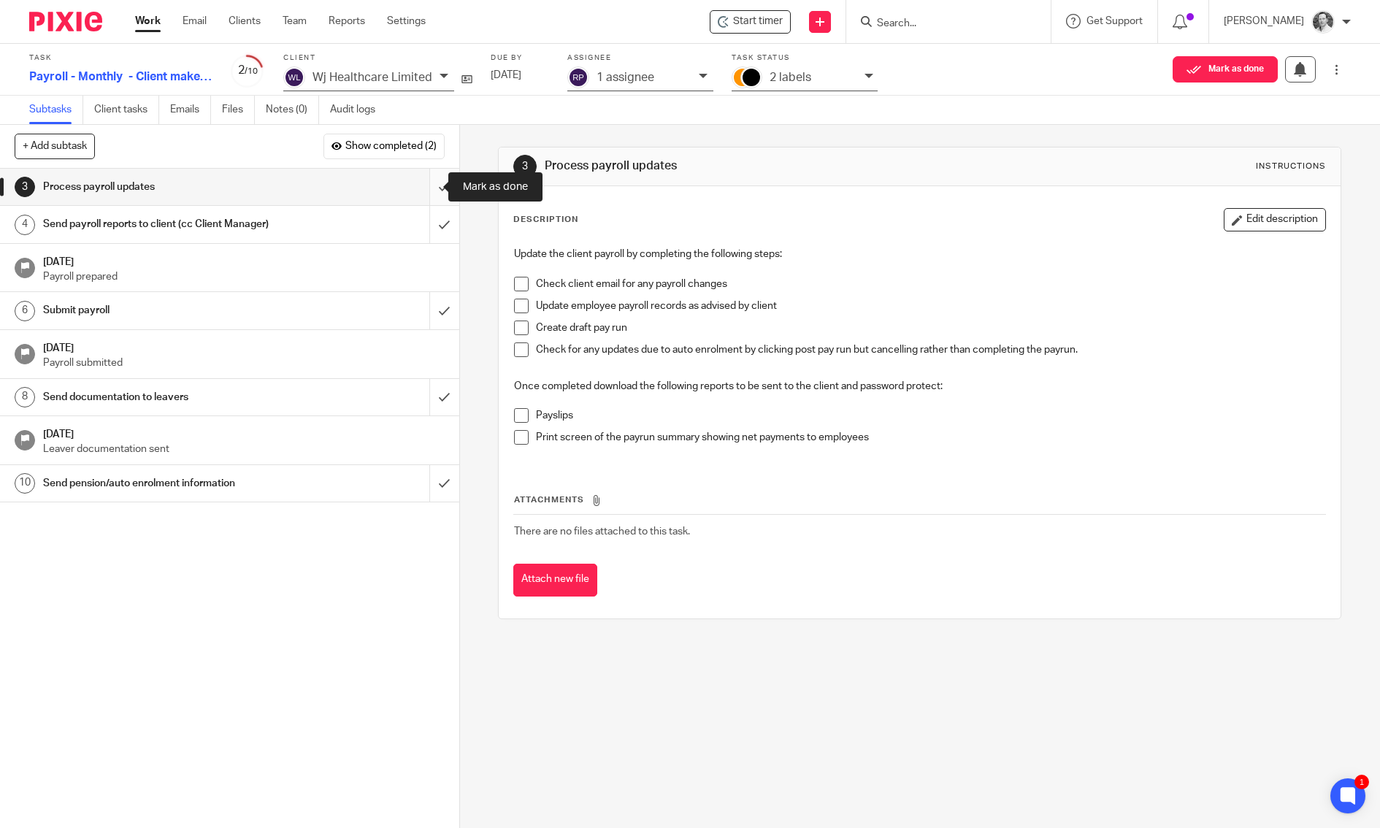
click at [431, 188] on input "submit" at bounding box center [229, 187] width 459 height 37
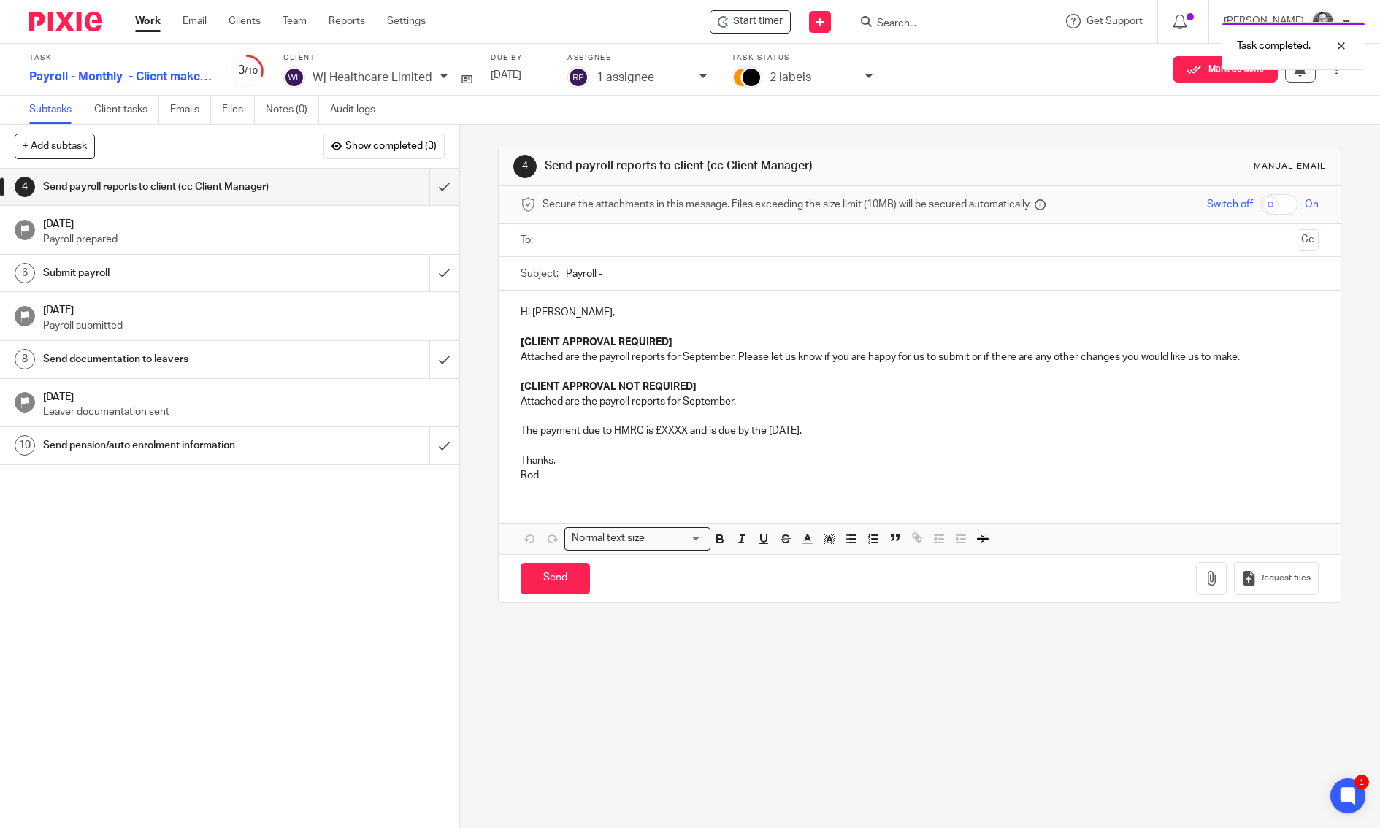
click at [549, 247] on input "text" at bounding box center [920, 240] width 744 height 17
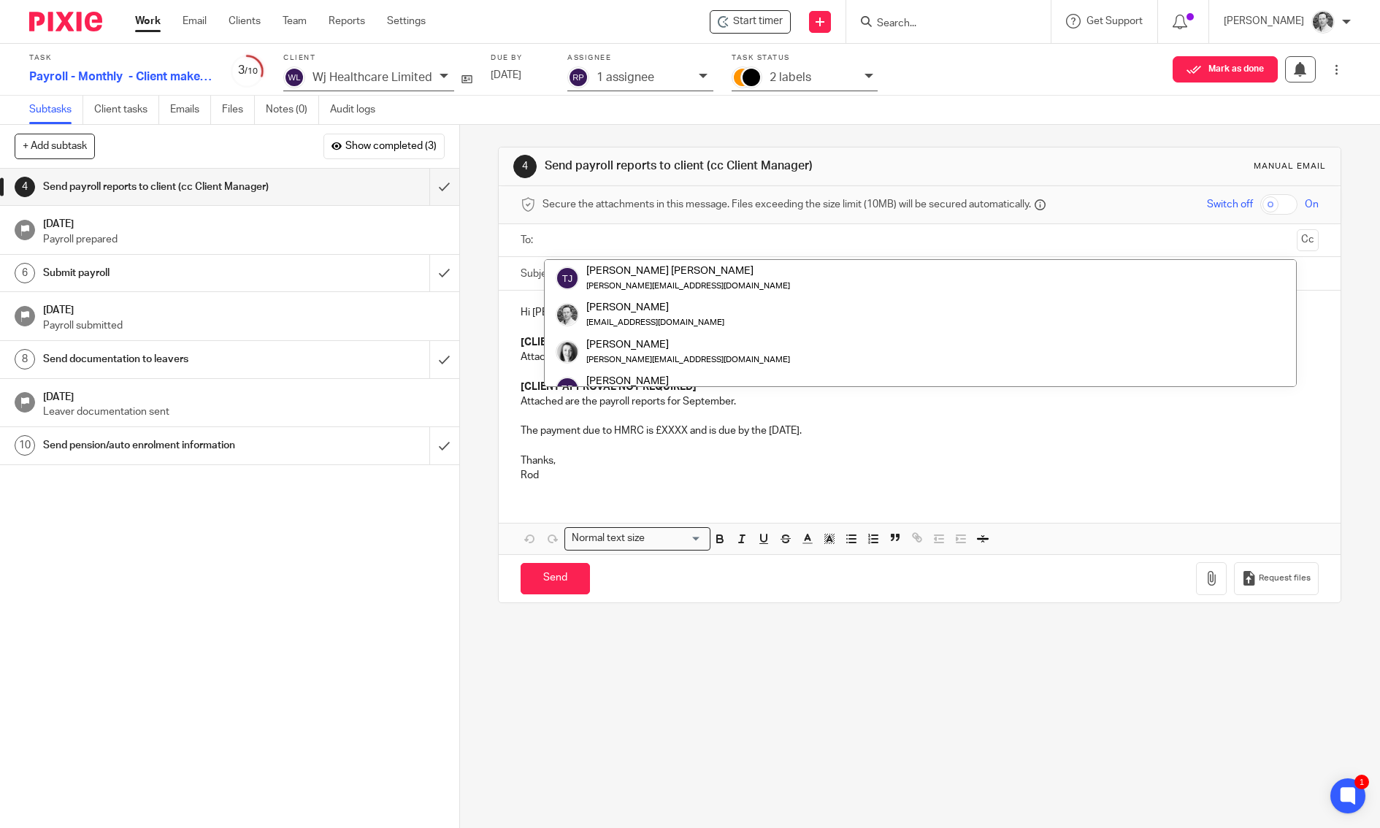
scroll to position [146, 0]
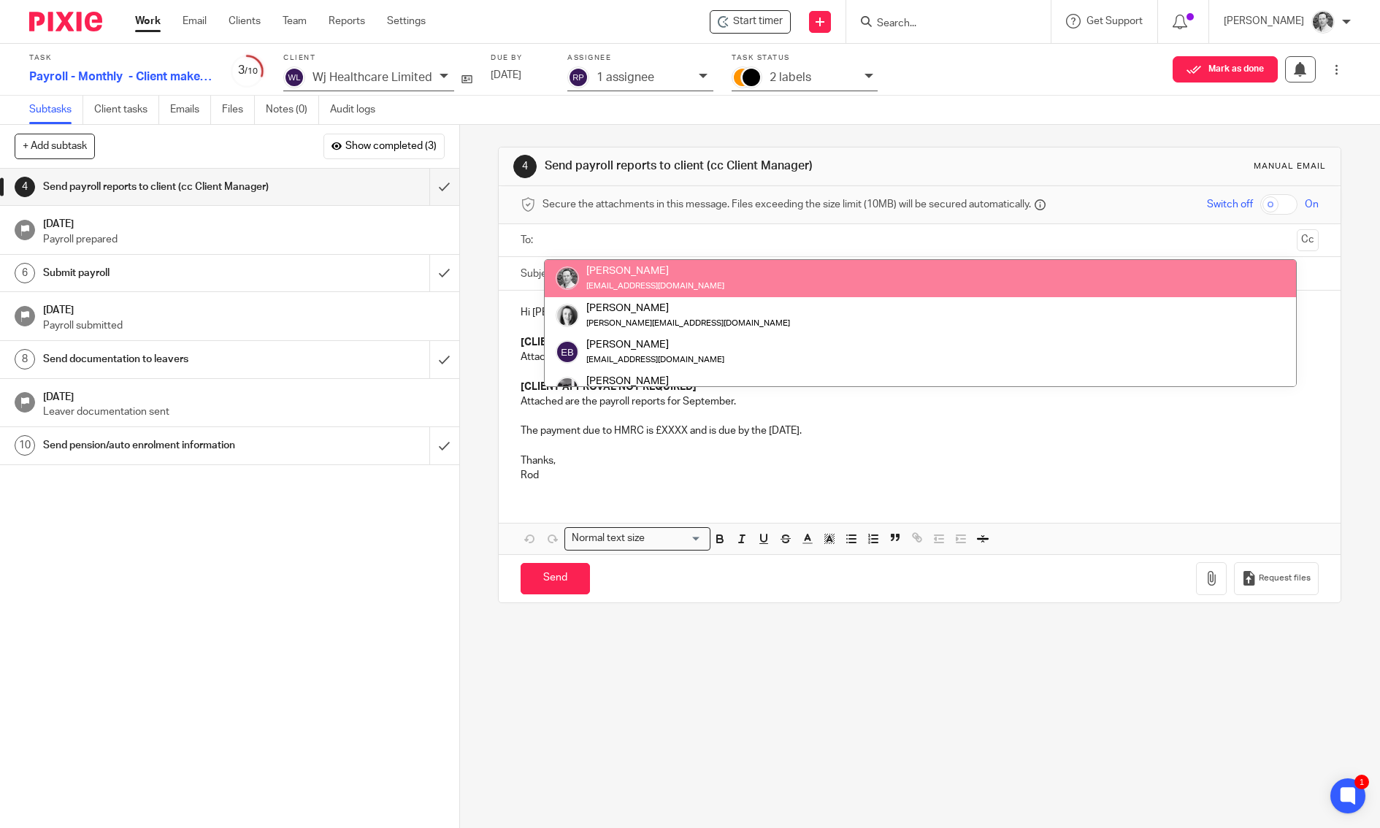
click at [630, 232] on input "text" at bounding box center [920, 240] width 744 height 17
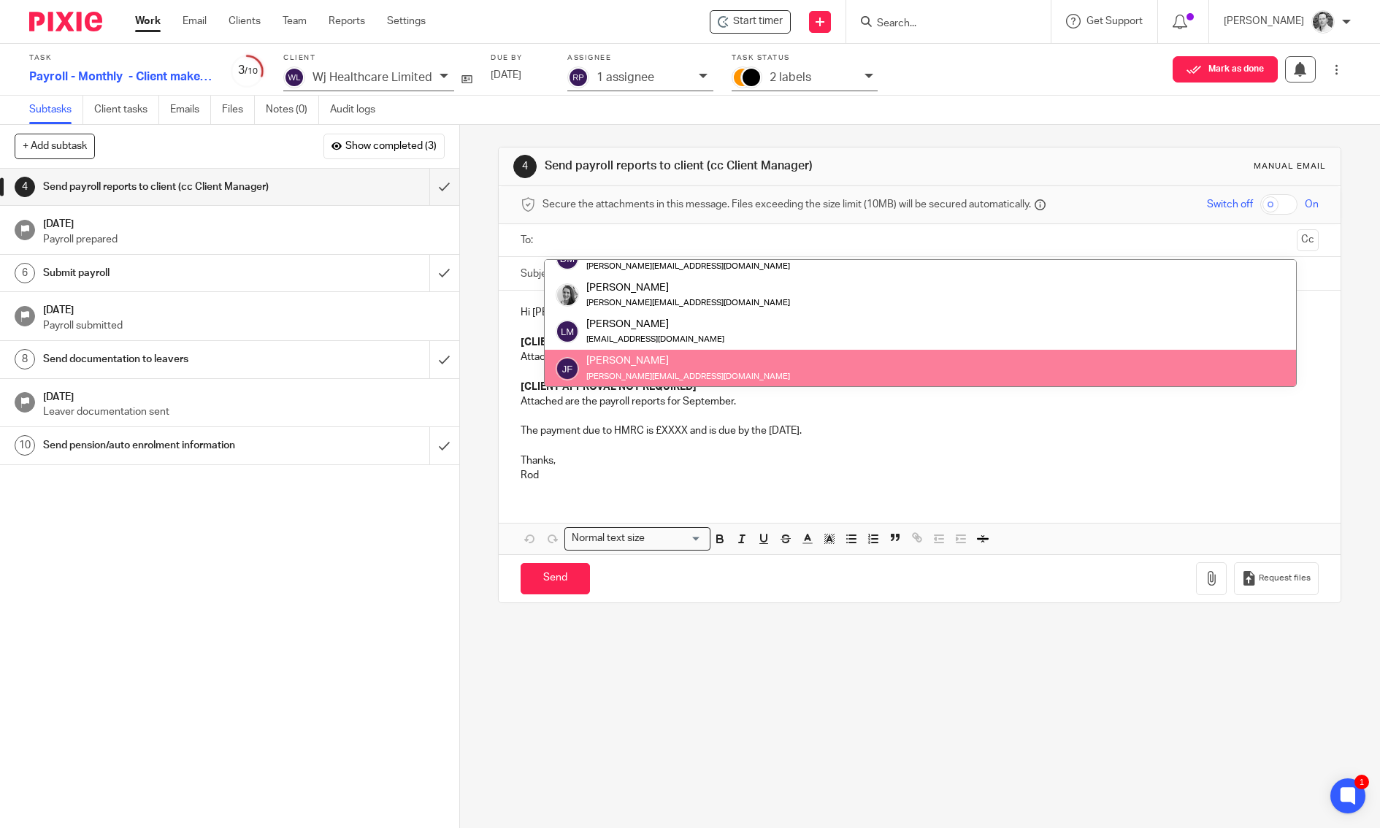
scroll to position [0, 0]
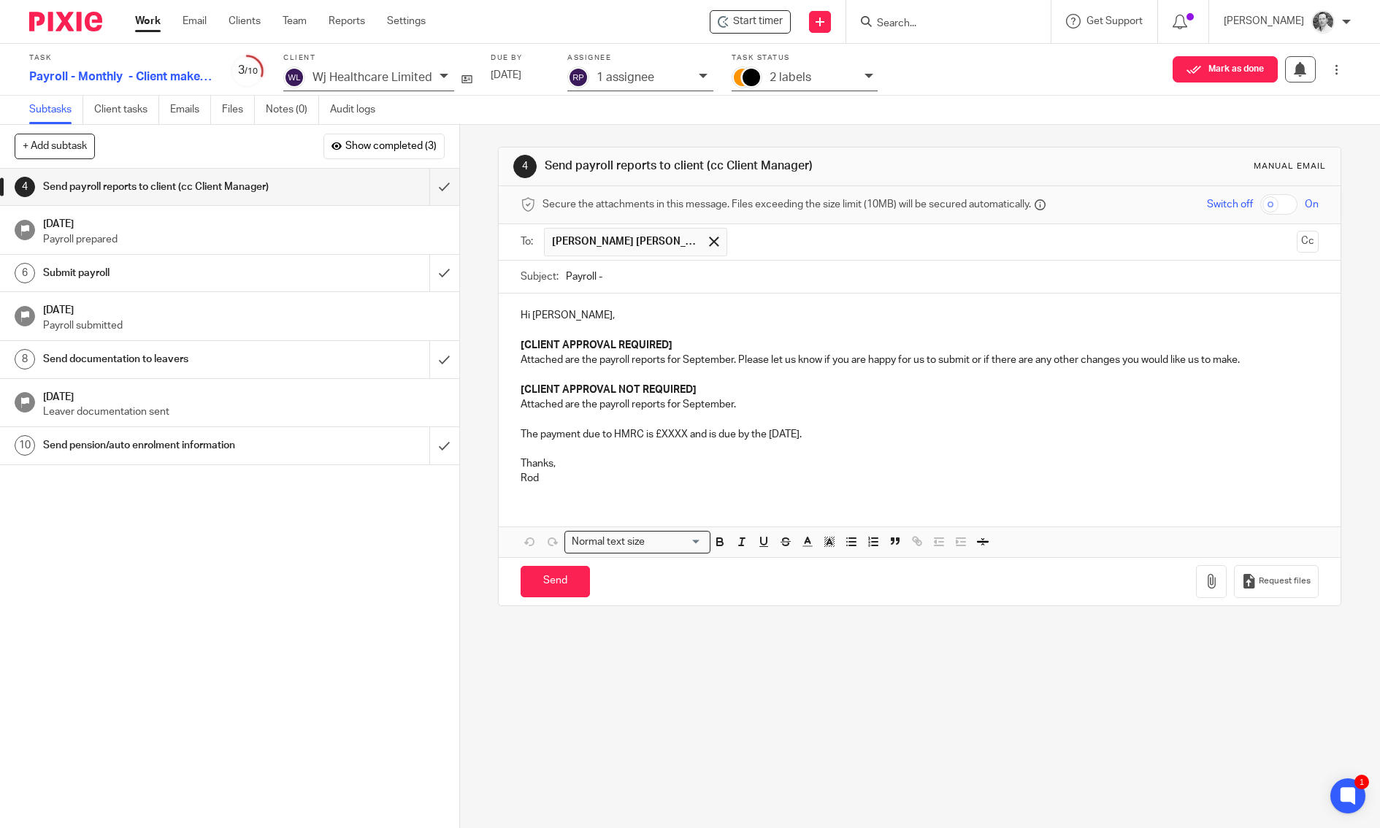
click at [630, 282] on input "Payroll -" at bounding box center [942, 277] width 753 height 33
type input "Payroll - September 25"
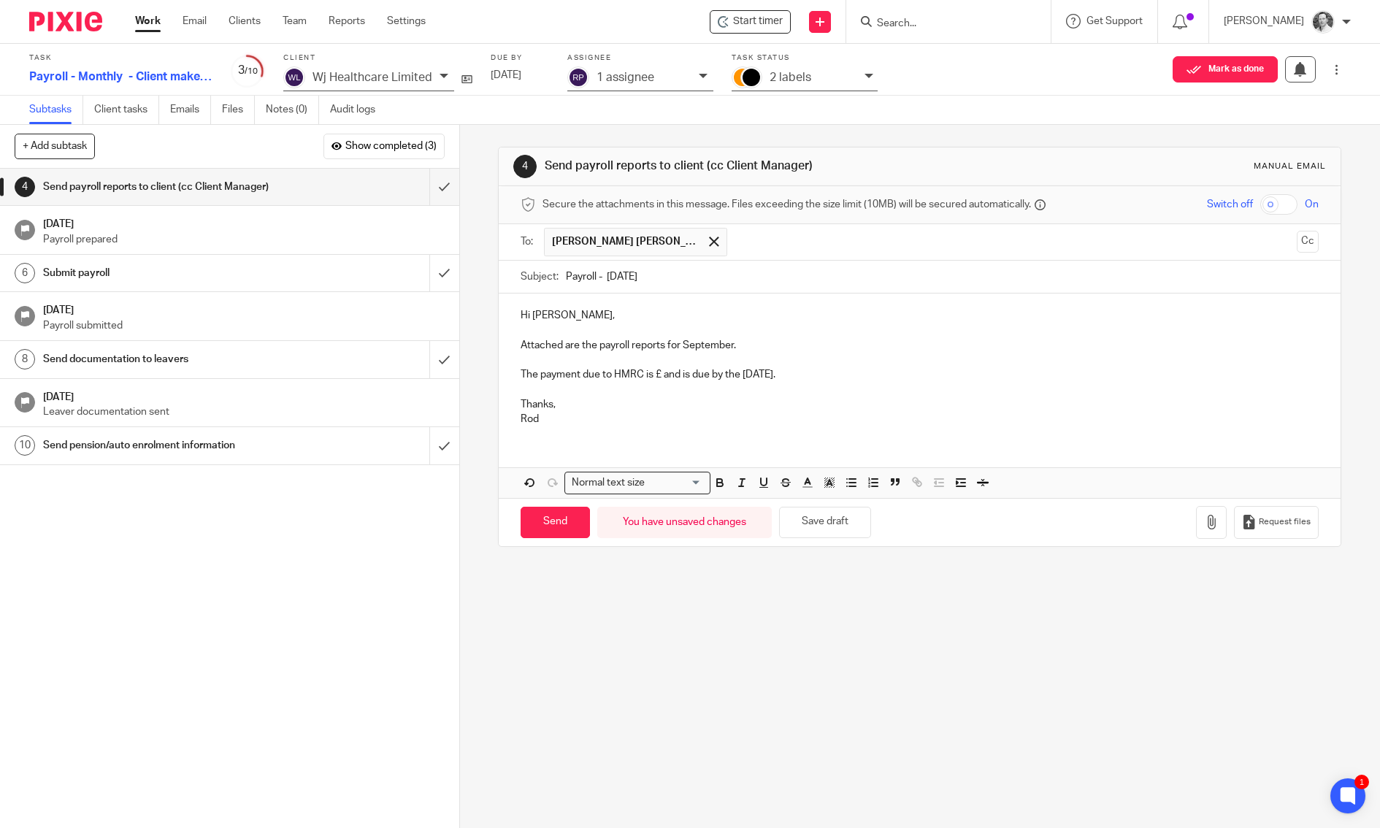
click at [824, 370] on p "The payment due to HMRC is £ and is due by the 22nd of October." at bounding box center [920, 374] width 798 height 15
click at [657, 370] on p "The payment due to HMRC is £ and is due by the 22nd of October." at bounding box center [920, 374] width 798 height 15
click at [830, 368] on p "The payment due to HMRC is £ and is due by the 22nd of October." at bounding box center [920, 374] width 798 height 15
click at [659, 373] on p "The payment due to HMRC is £ and is due by the 22nd of October." at bounding box center [920, 374] width 798 height 15
click at [661, 372] on p "The payment due to HMRC is £ and is due by the 22nd of October." at bounding box center [920, 374] width 798 height 15
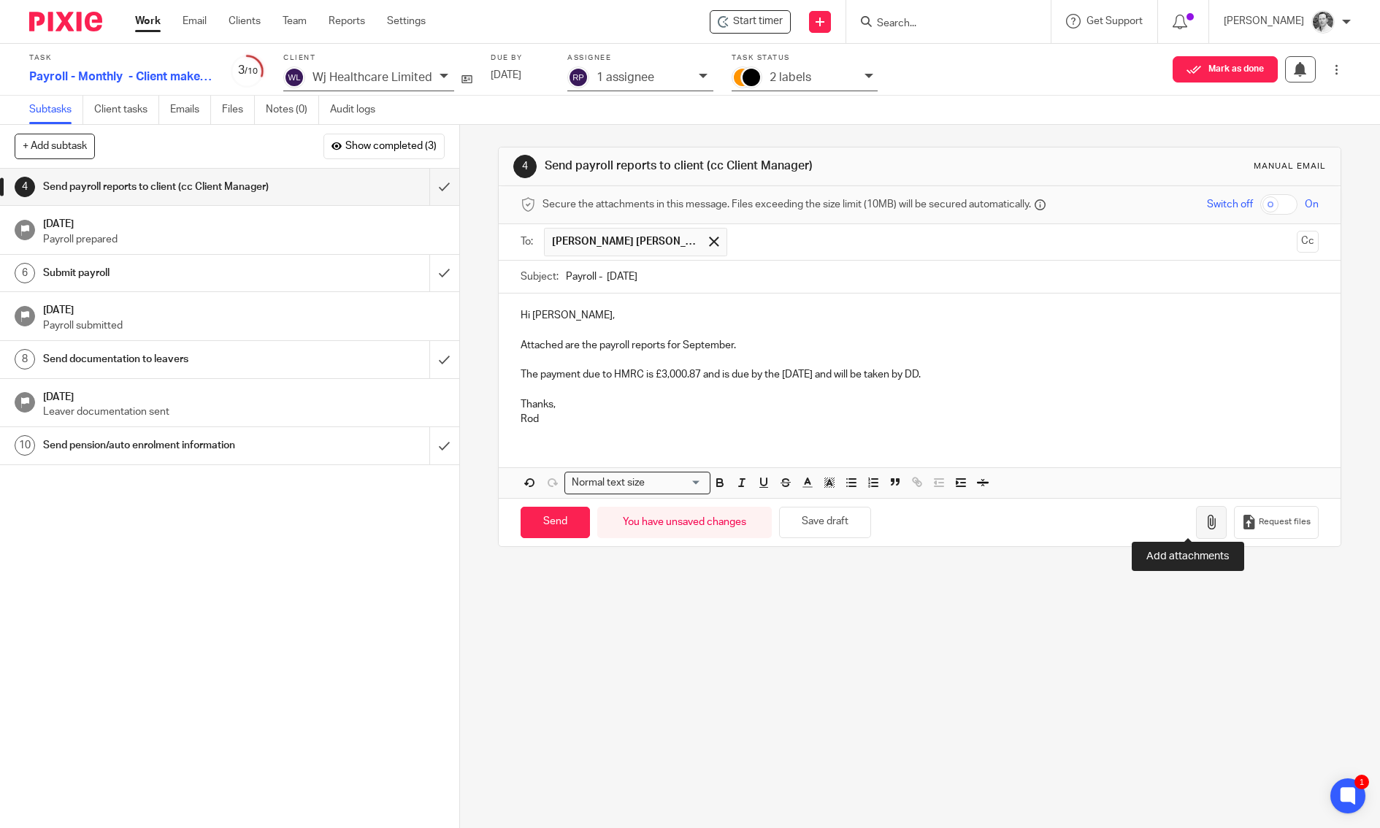
click at [1196, 524] on button "button" at bounding box center [1211, 522] width 31 height 33
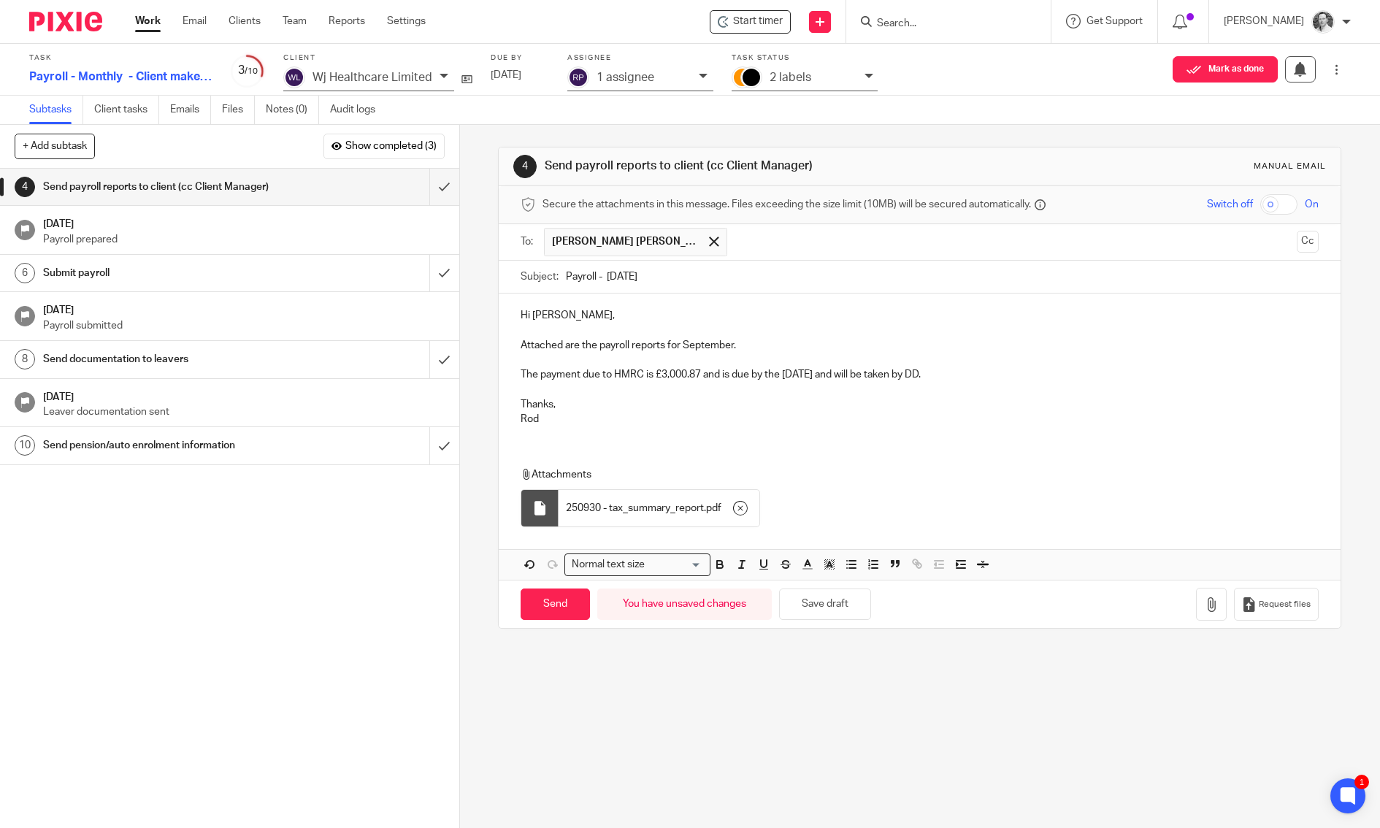
click at [1261, 200] on input "checkbox" at bounding box center [1279, 204] width 37 height 20
click at [568, 593] on input "Send" at bounding box center [555, 604] width 69 height 31
checkbox input "false"
type input "Sent"
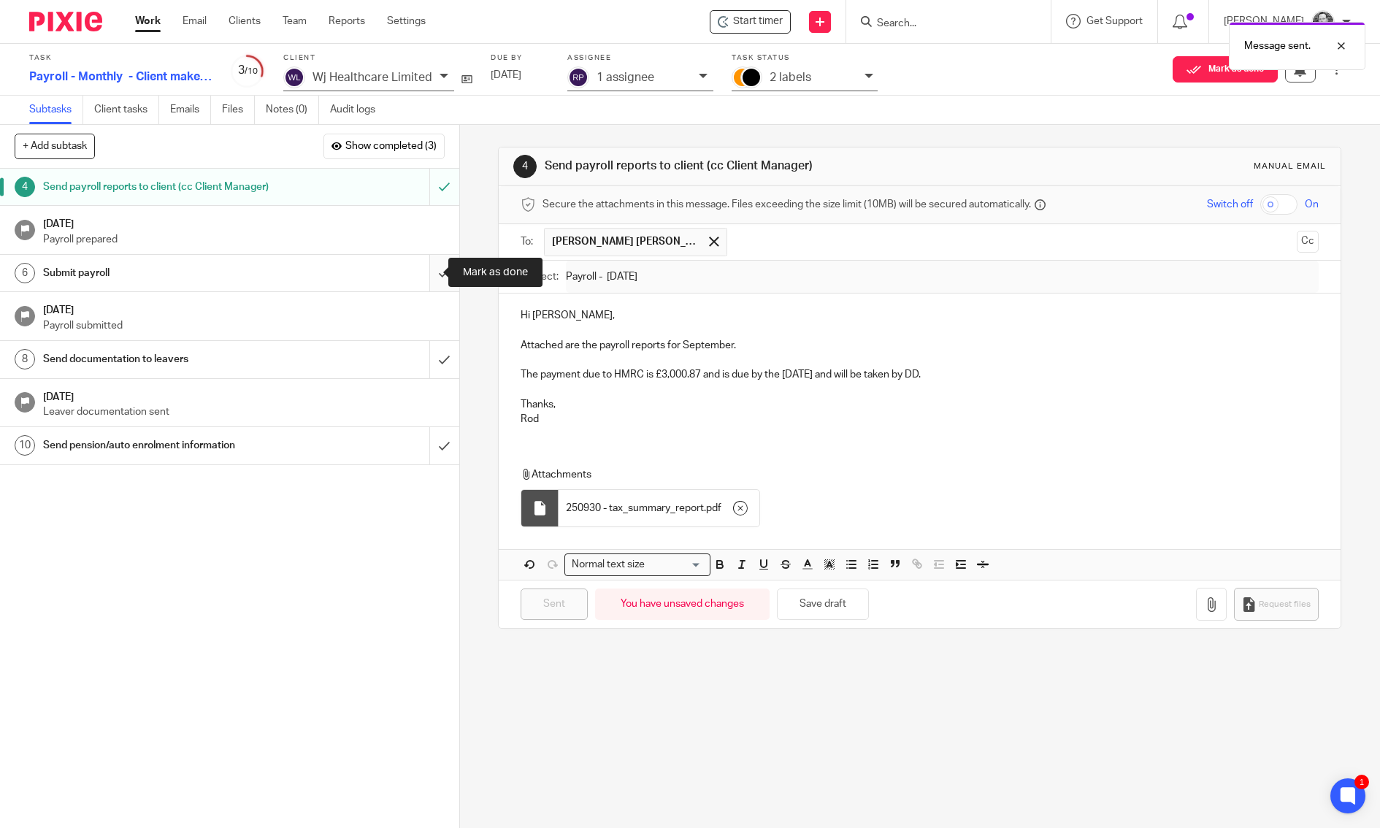
click at [434, 274] on input "submit" at bounding box center [229, 273] width 459 height 37
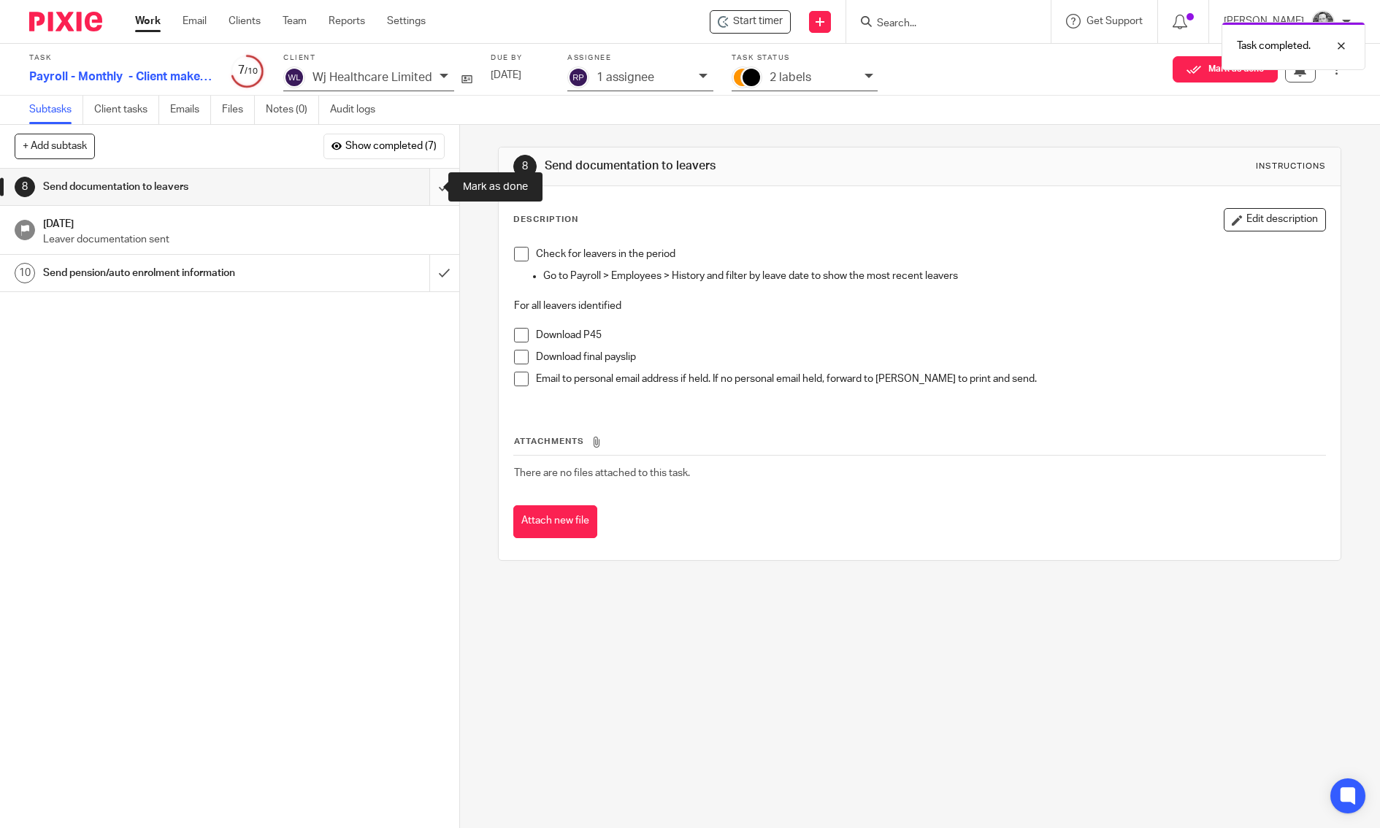
click at [428, 179] on input "submit" at bounding box center [229, 187] width 459 height 37
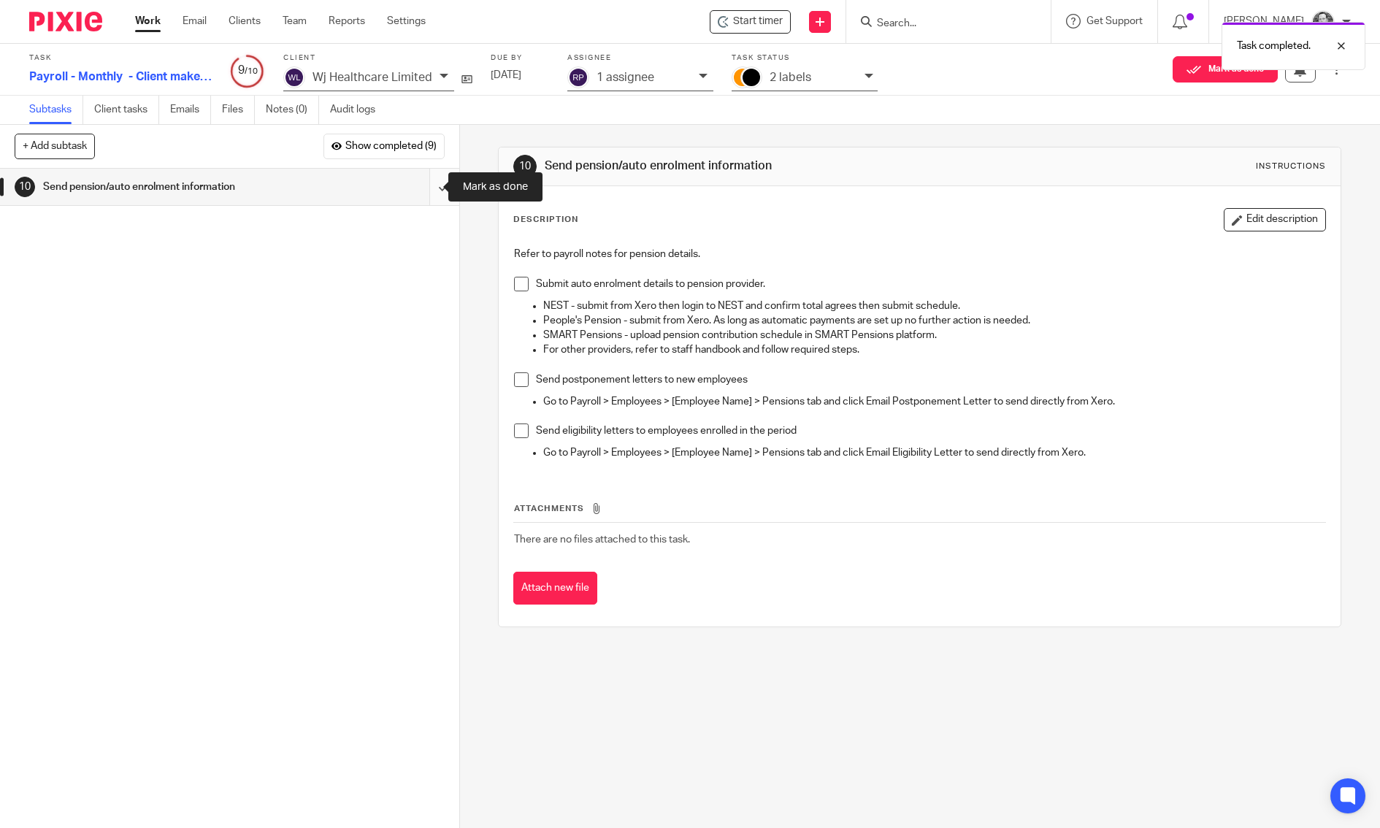
click at [426, 191] on input "submit" at bounding box center [229, 187] width 459 height 37
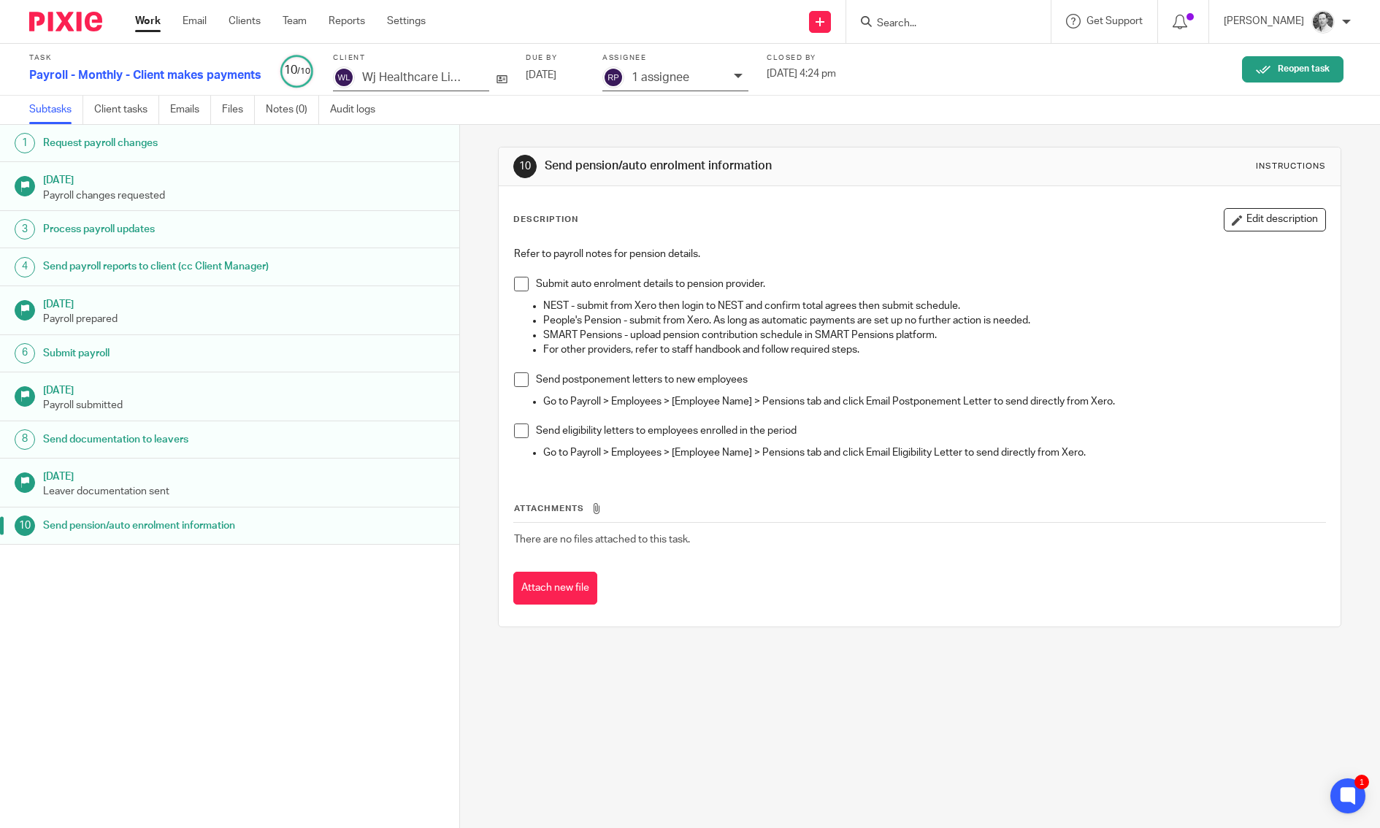
click at [609, 137] on div "10 Send pension/auto enrolment information Instructions Description Edit descri…" at bounding box center [920, 387] width 844 height 524
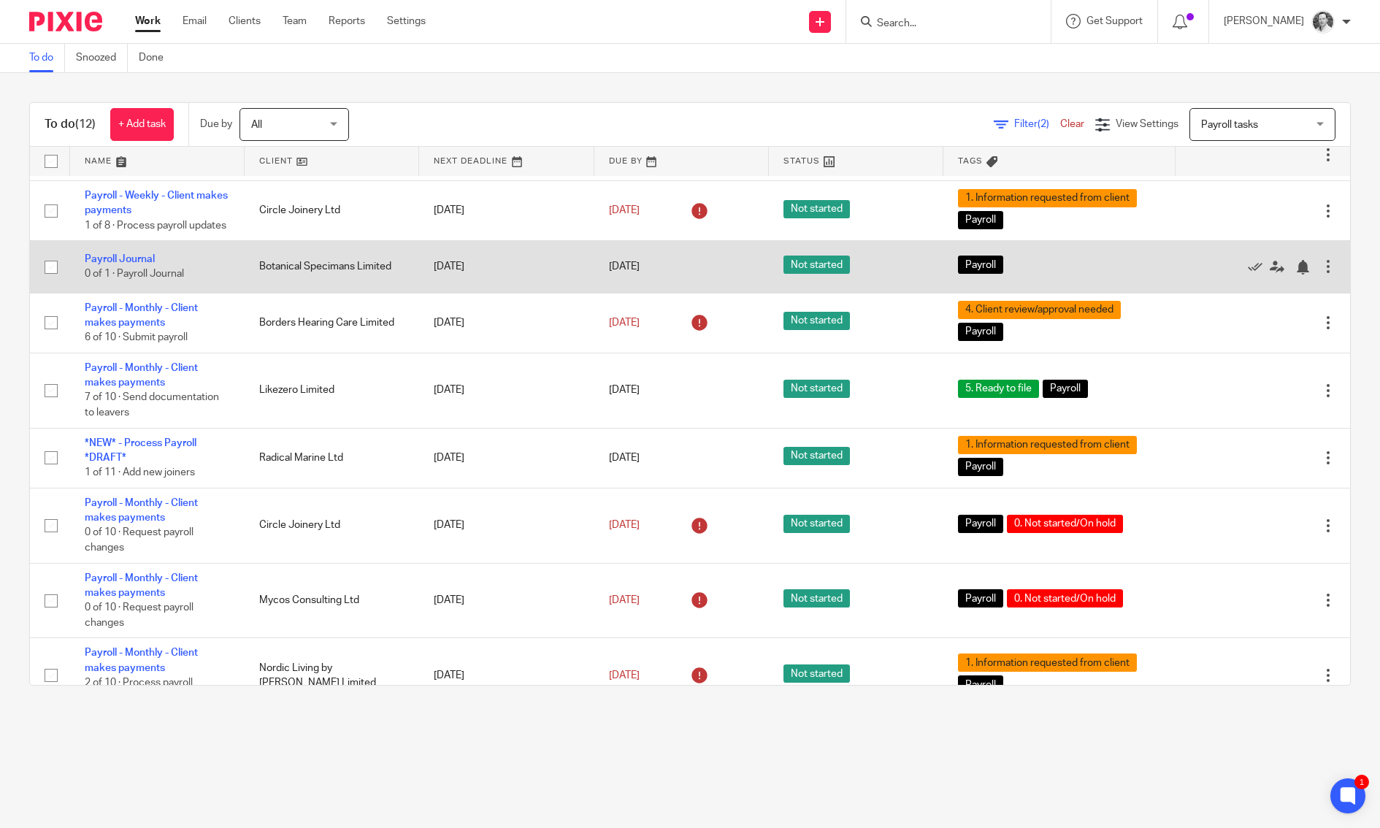
scroll to position [59, 0]
